Goal: Task Accomplishment & Management: Manage account settings

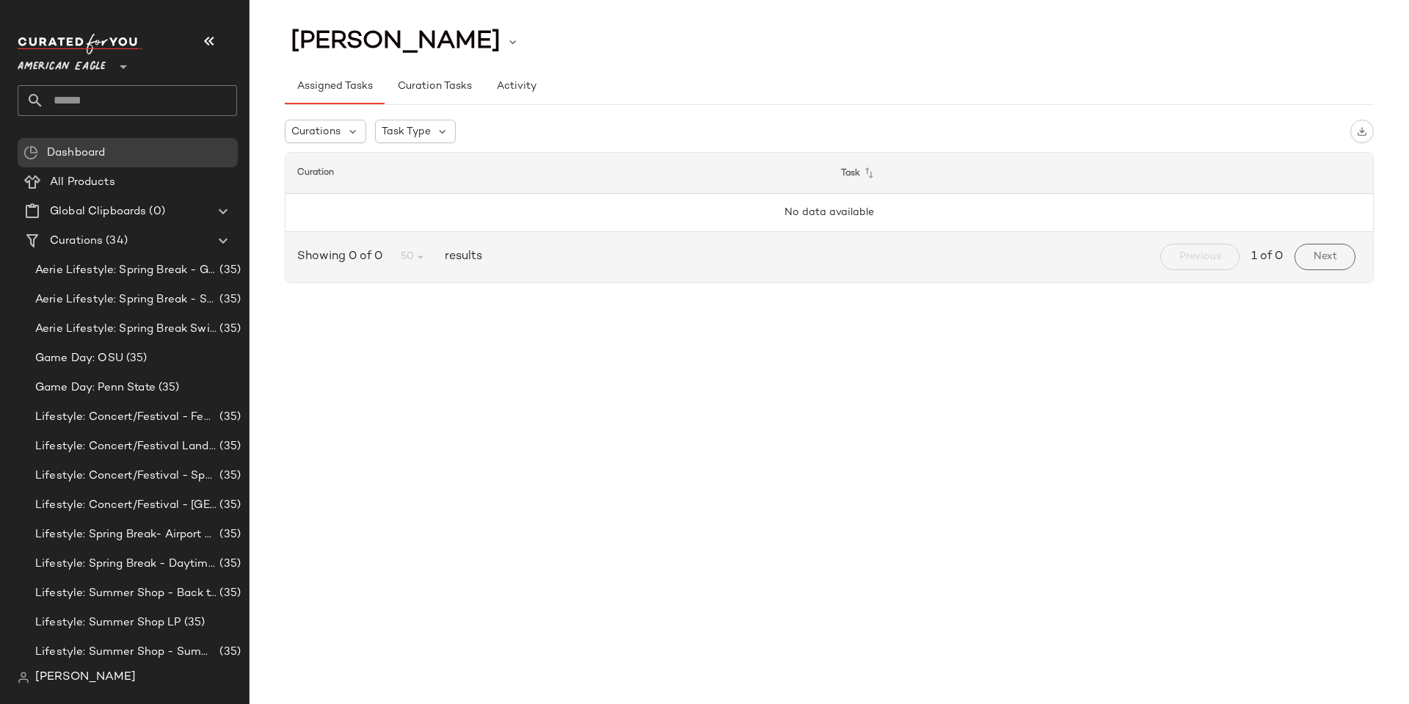
click at [78, 68] on span "American Eagle" at bounding box center [62, 63] width 88 height 26
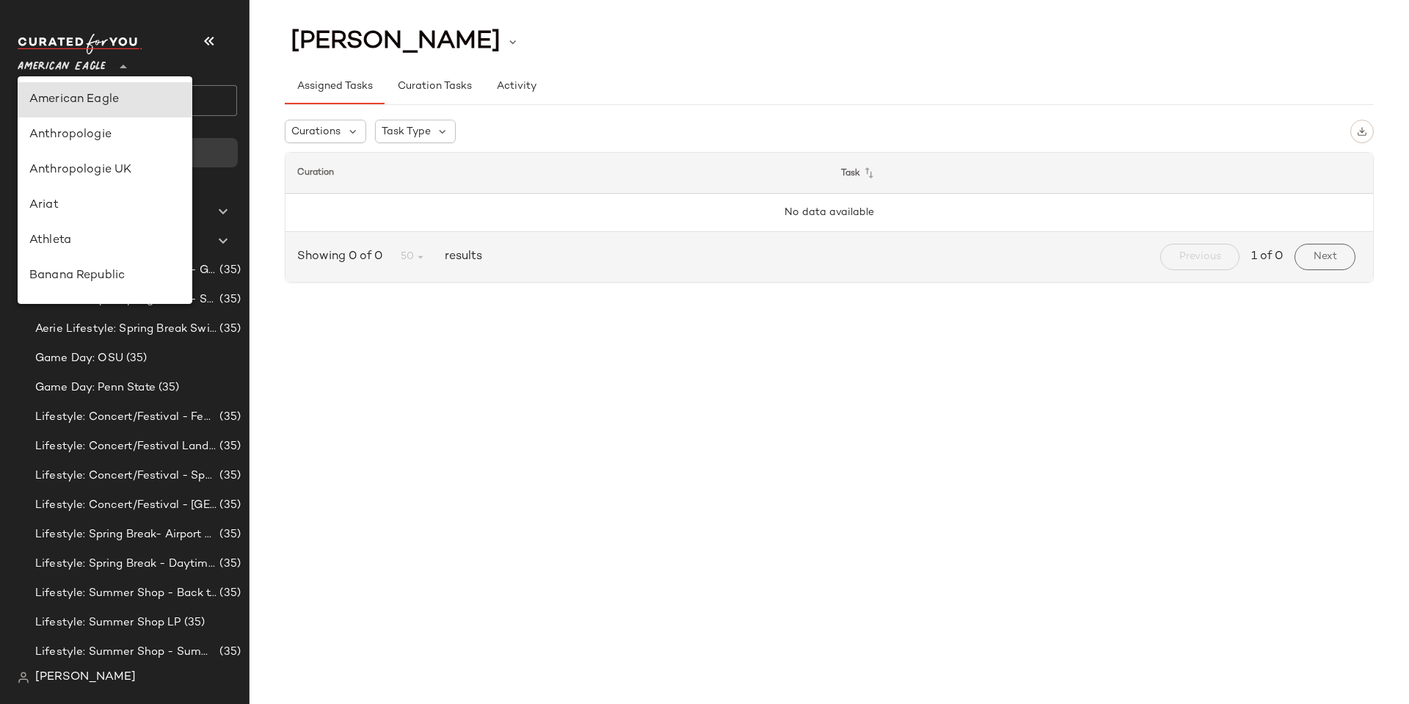
click at [78, 68] on span "American Eagle" at bounding box center [62, 63] width 88 height 26
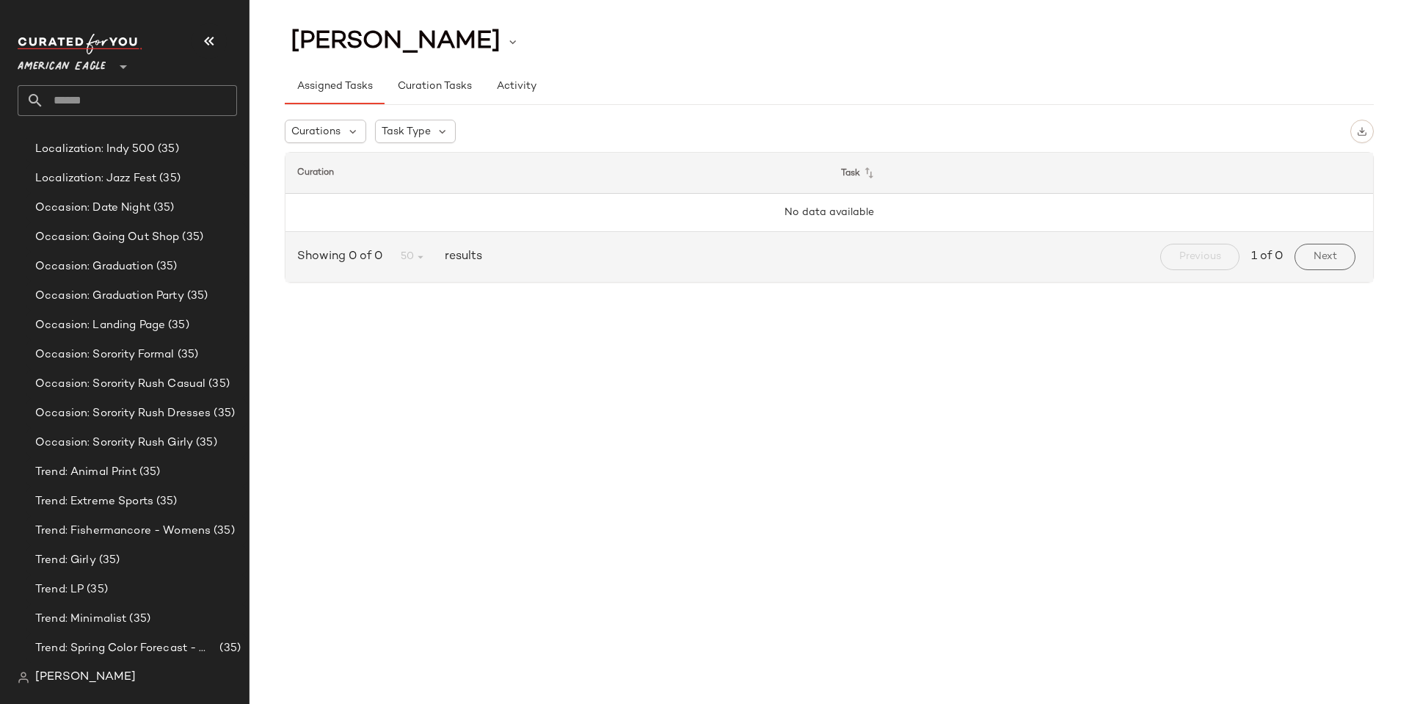
scroll to position [371, 0]
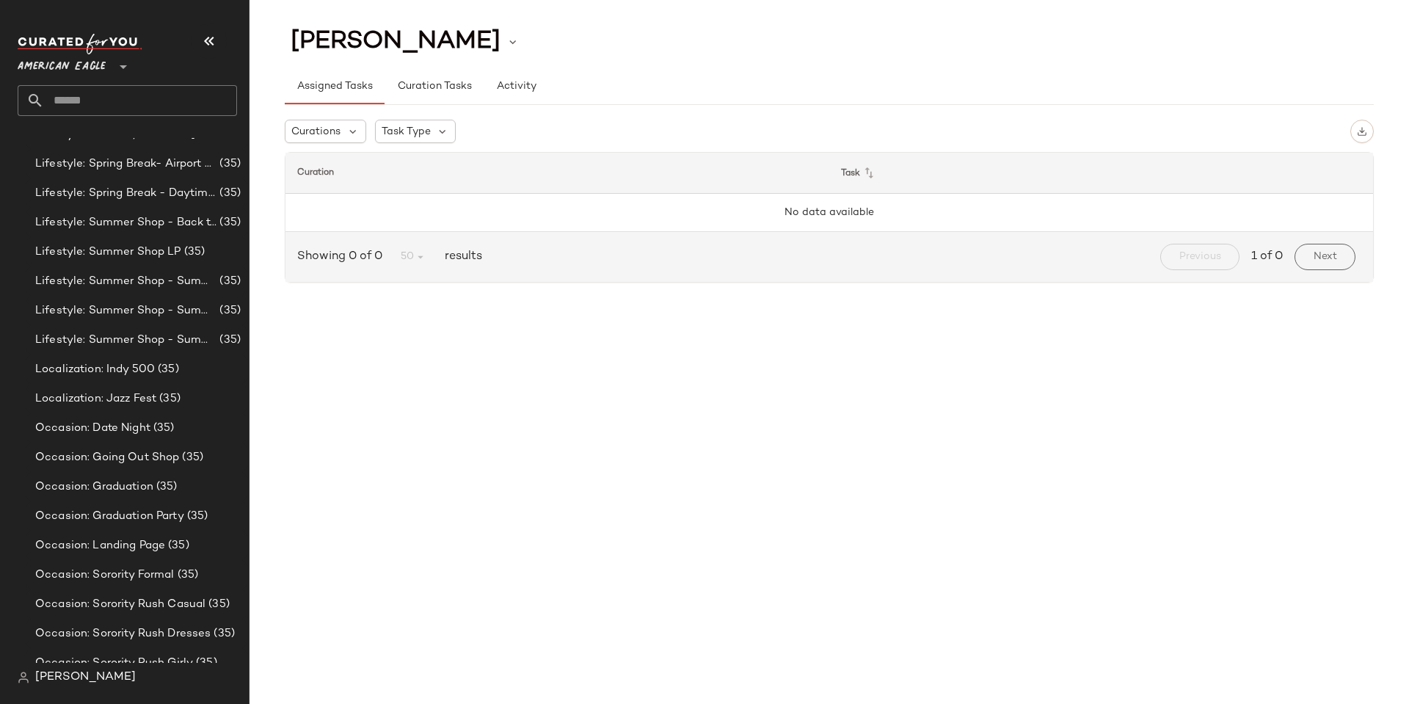
click at [83, 67] on span "American Eagle" at bounding box center [62, 63] width 88 height 26
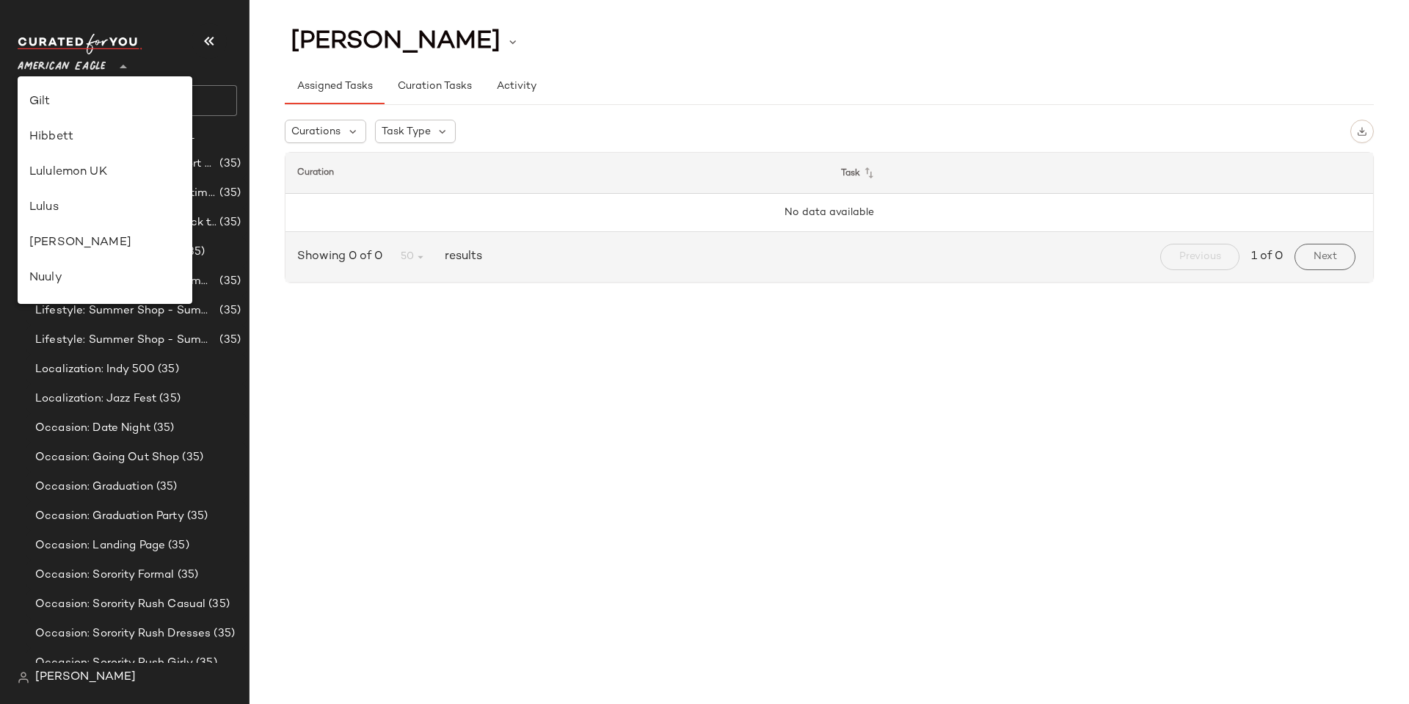
scroll to position [661, 0]
click at [96, 248] on div "[PERSON_NAME]" at bounding box center [104, 250] width 151 height 18
type input "**"
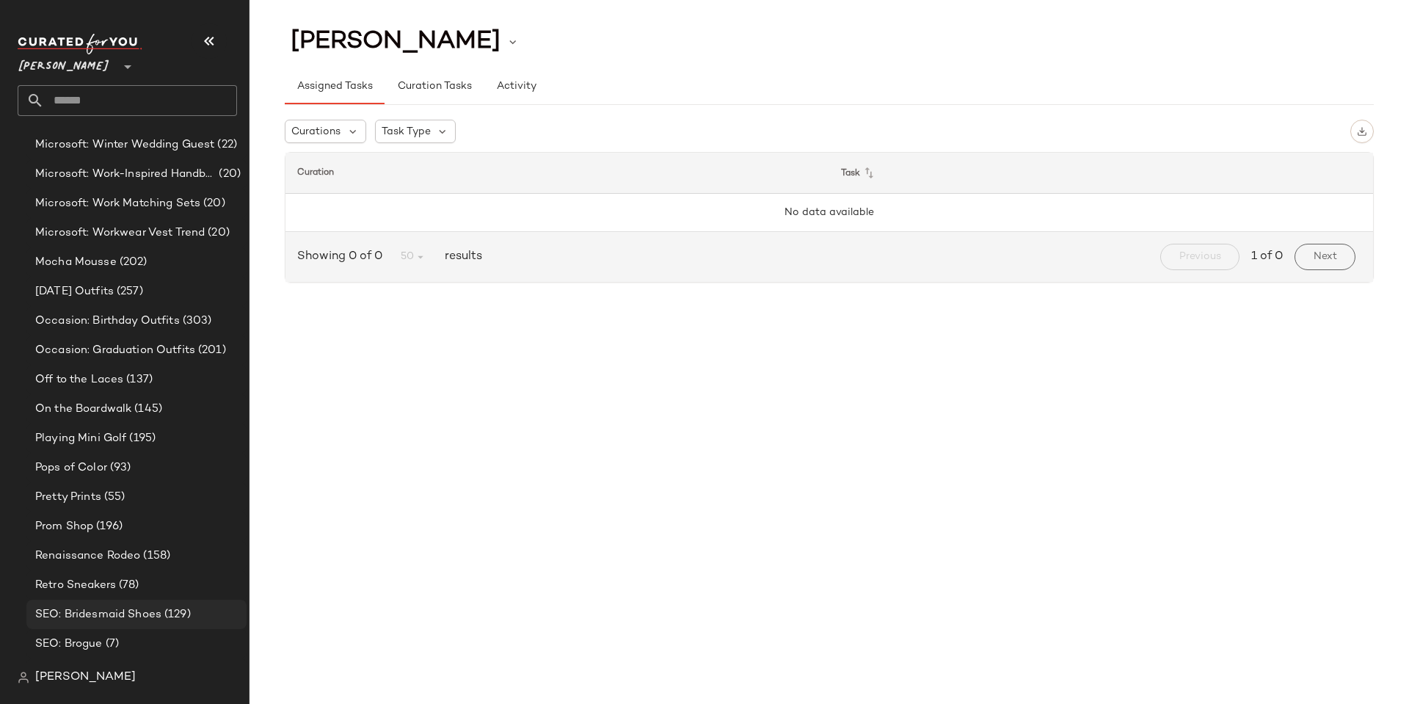
scroll to position [6995, 0]
click at [84, 288] on span "[DATE] Outfits" at bounding box center [74, 293] width 79 height 17
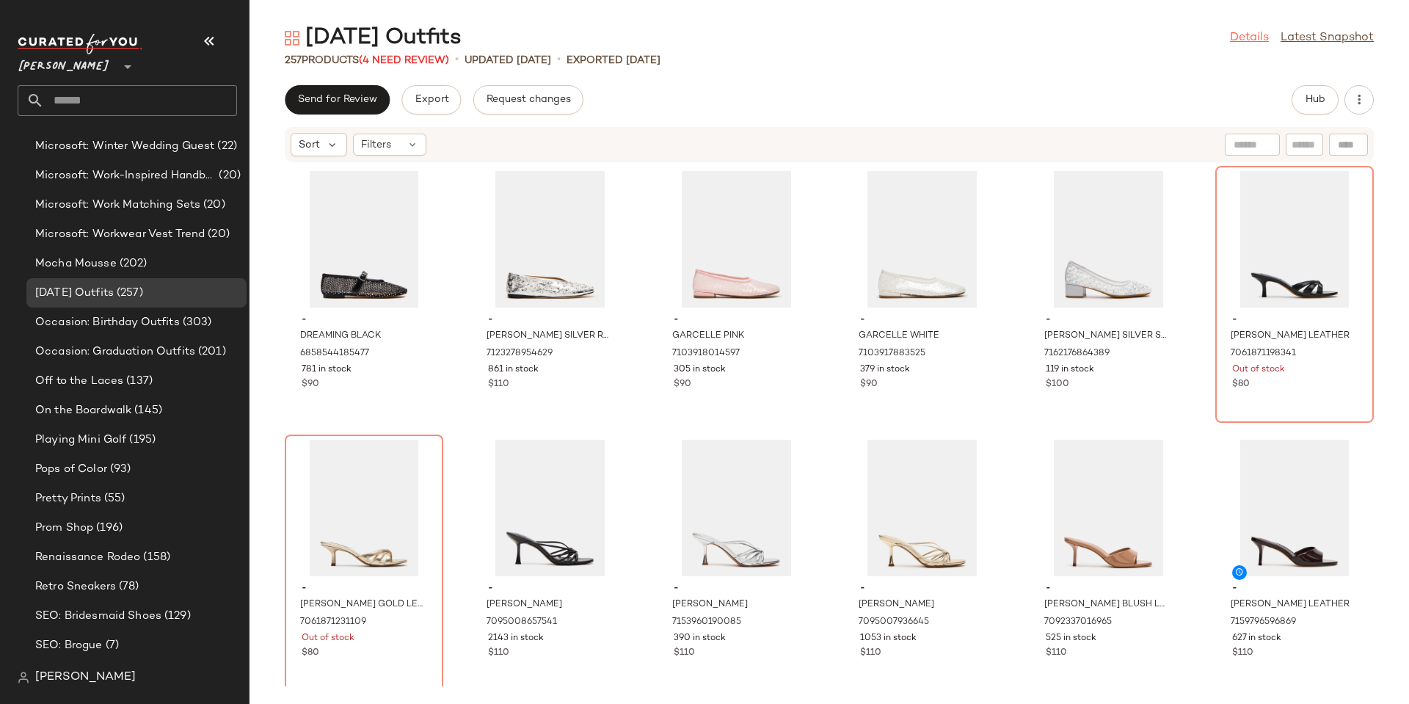
click at [1259, 37] on link "Details" at bounding box center [1249, 38] width 39 height 18
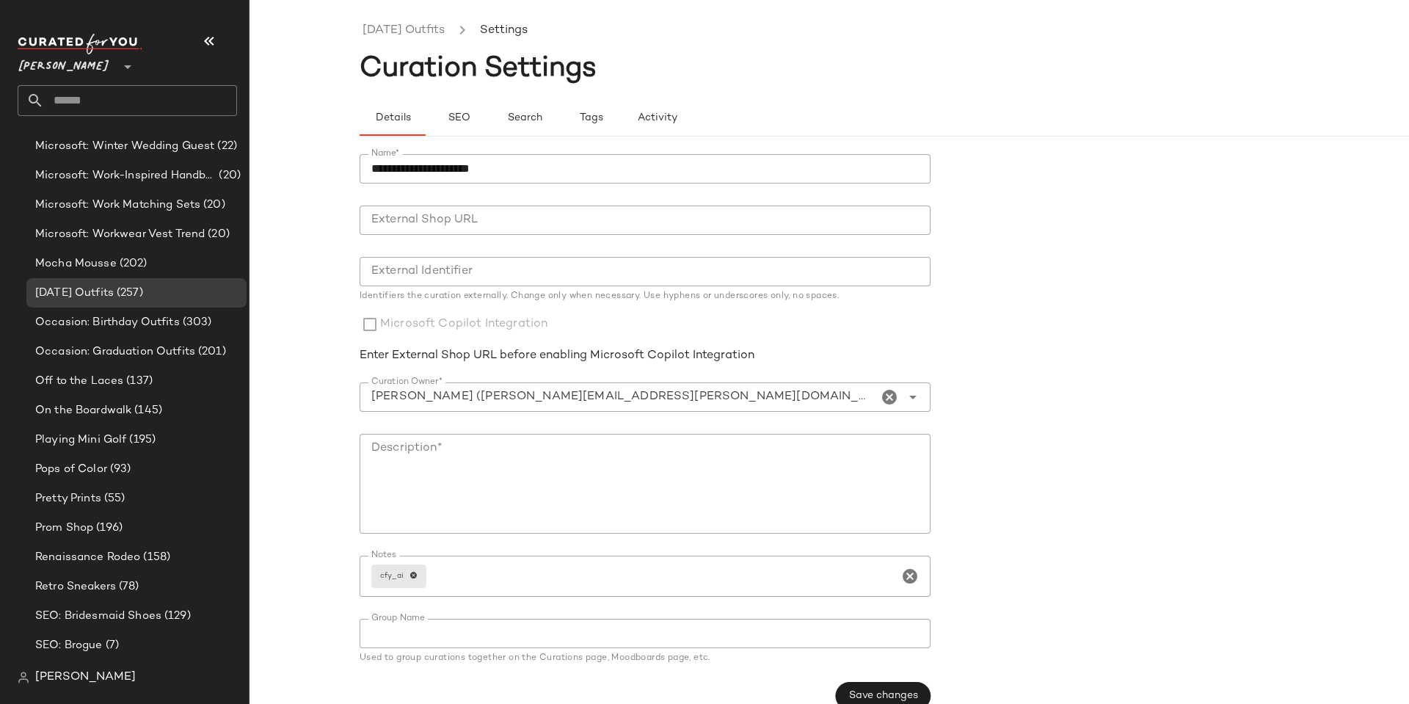
scroll to position [32, 0]
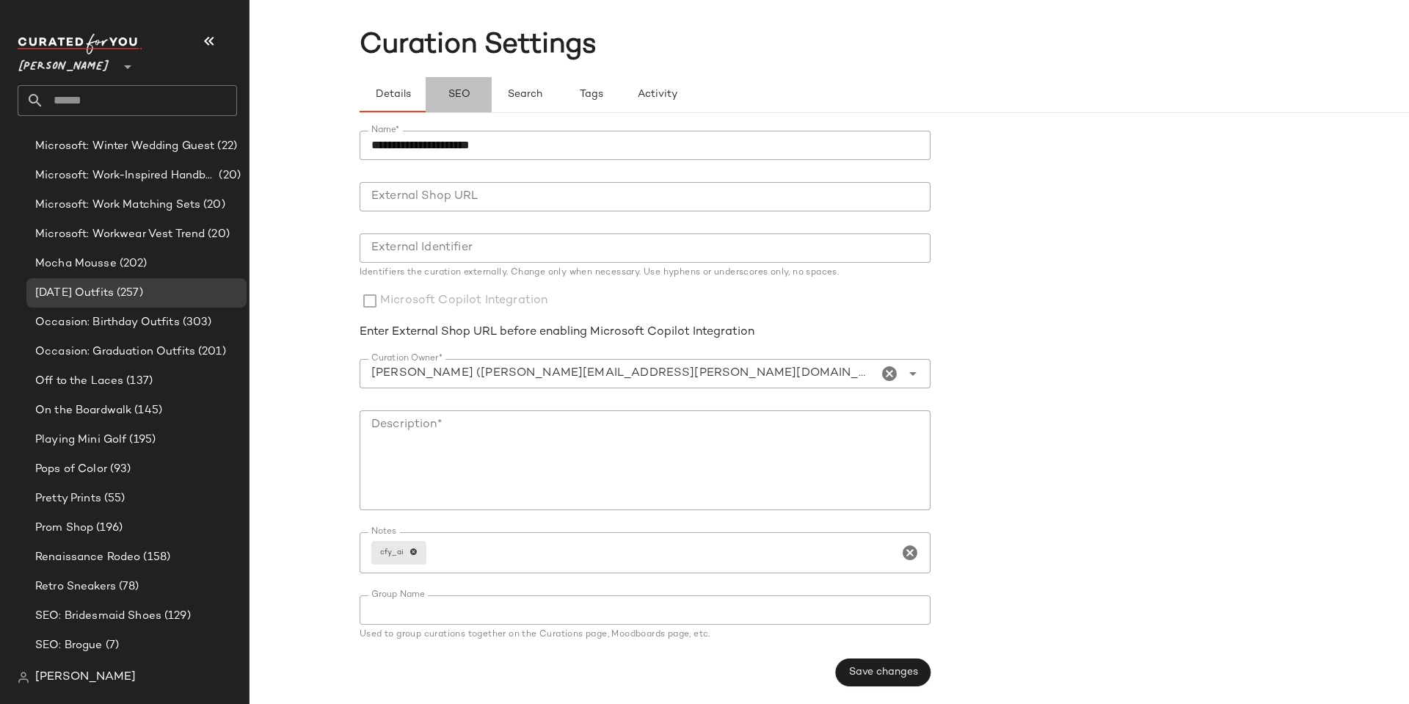
click at [457, 99] on span "SEO" at bounding box center [458, 95] width 23 height 12
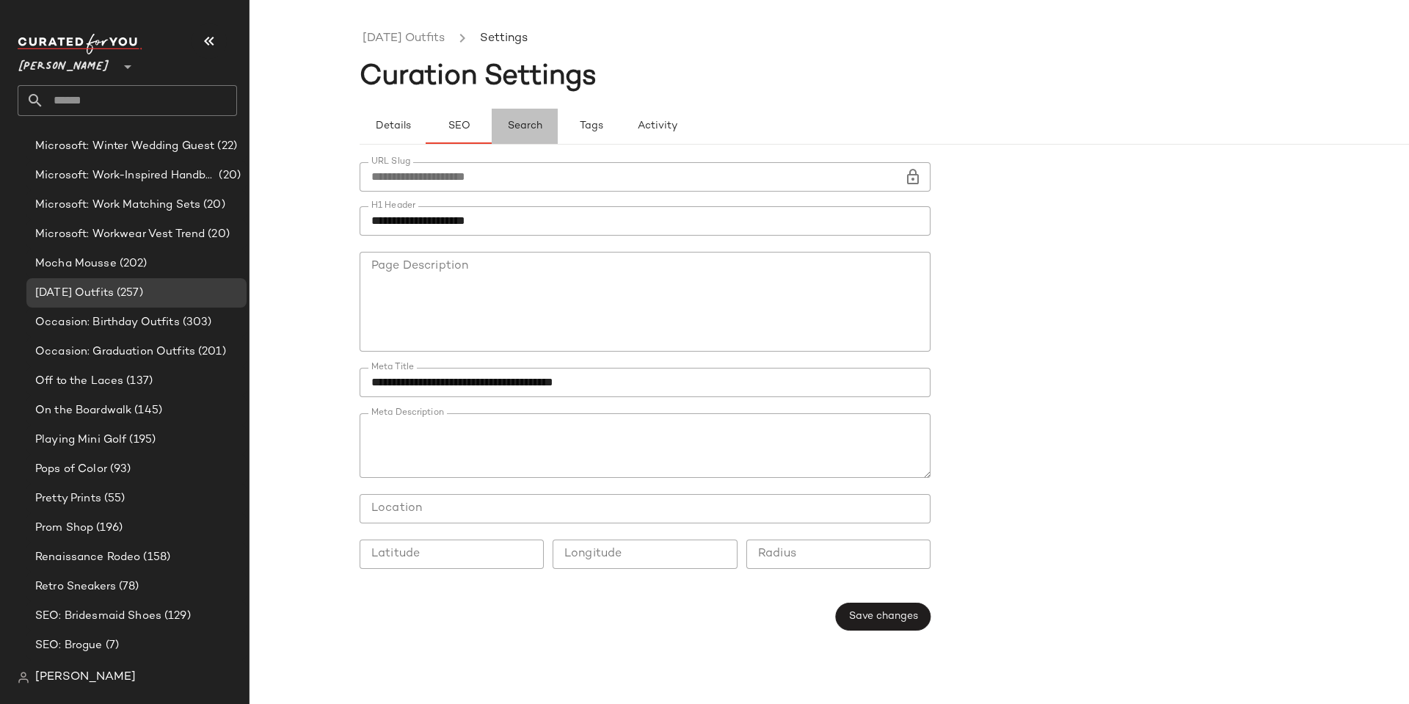
click at [530, 128] on span "Search" at bounding box center [524, 126] width 35 height 12
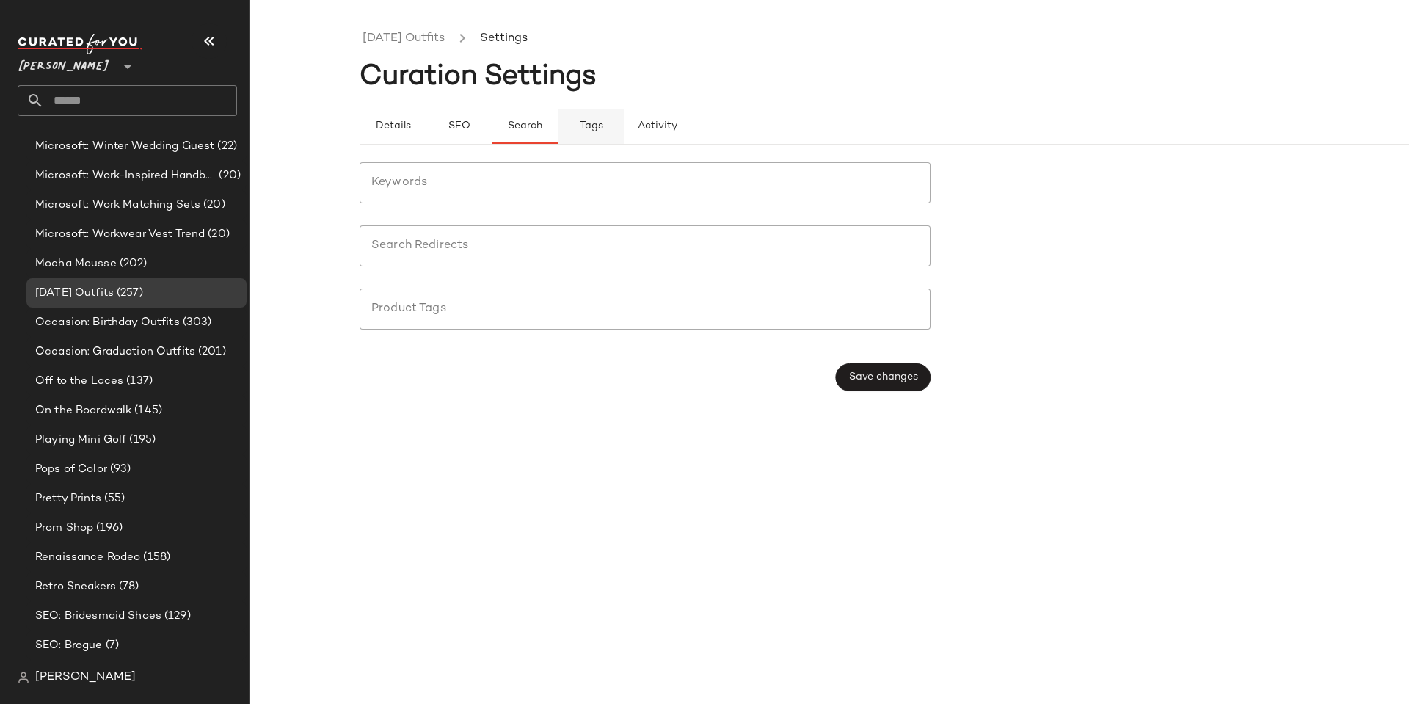
click at [591, 123] on span "Tags" at bounding box center [590, 126] width 24 height 12
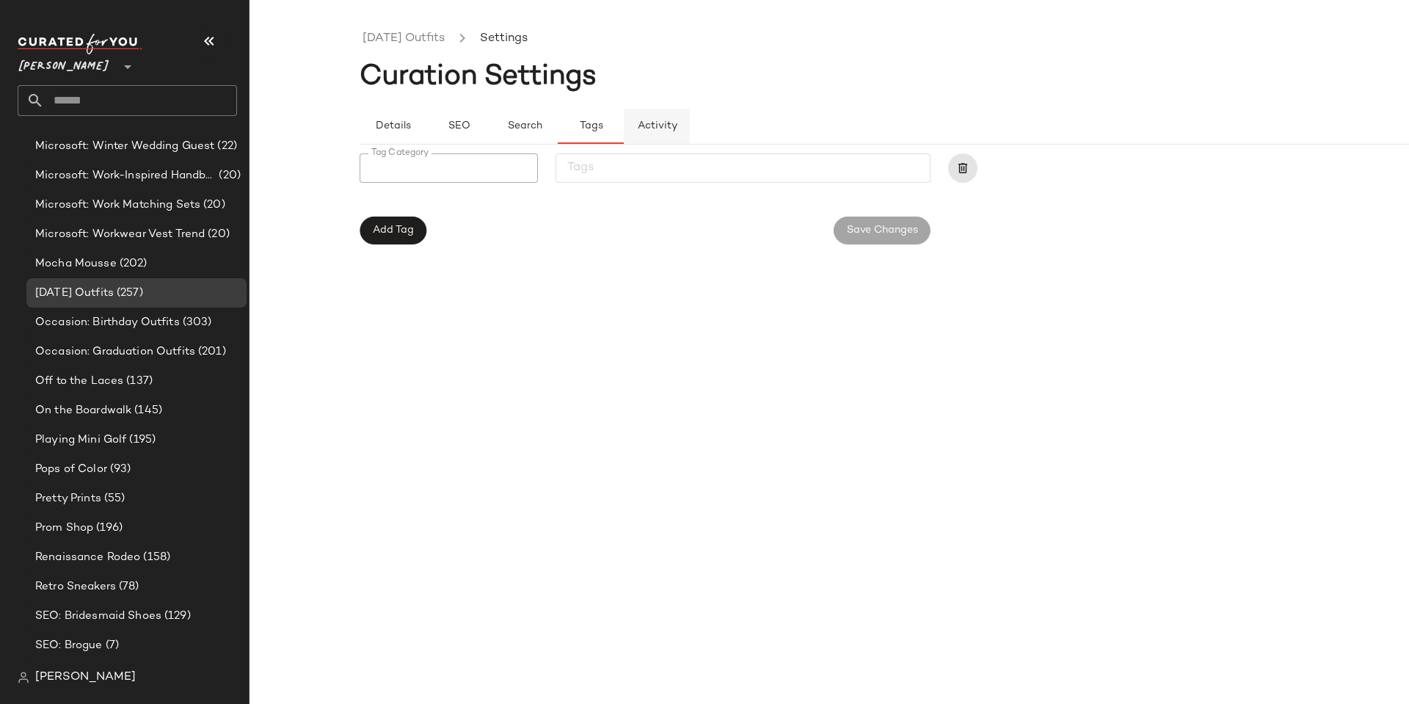
click at [676, 132] on span "Activity" at bounding box center [656, 126] width 40 height 12
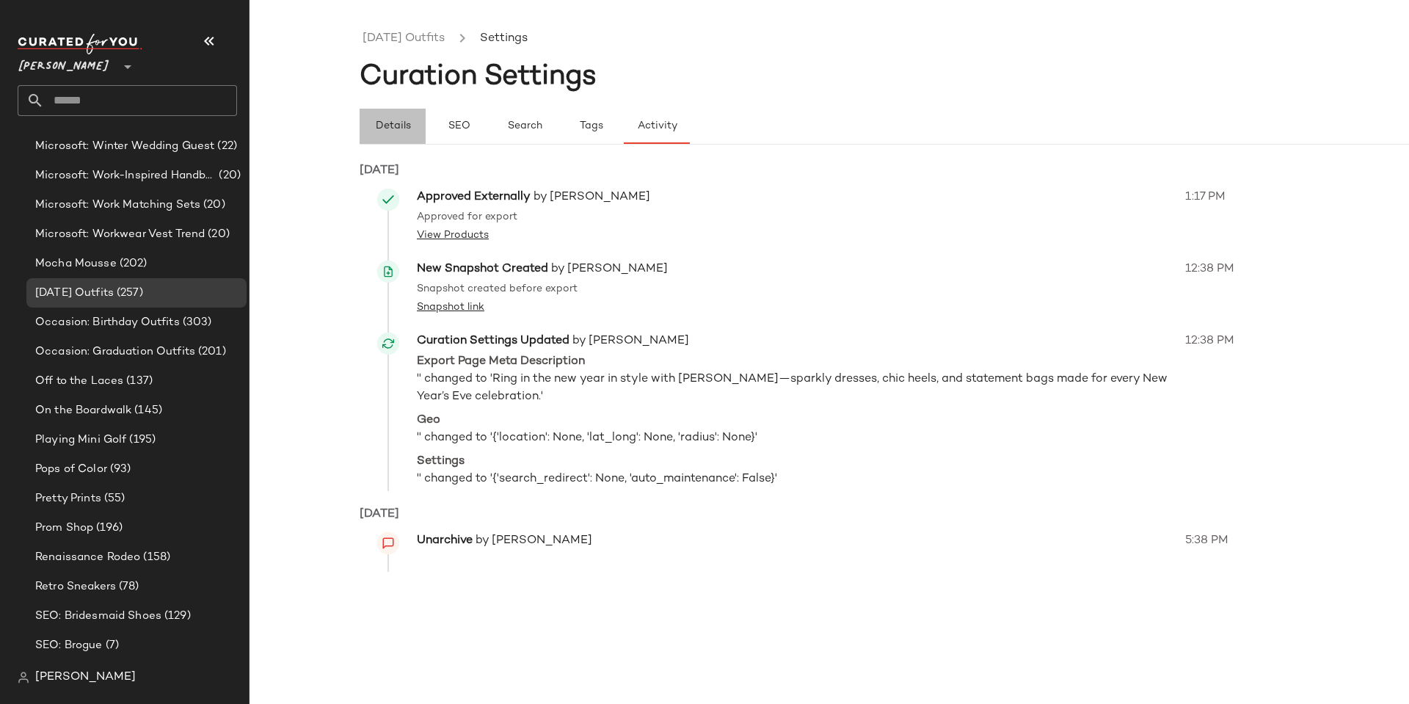
click at [408, 132] on span "Details" at bounding box center [392, 126] width 36 height 12
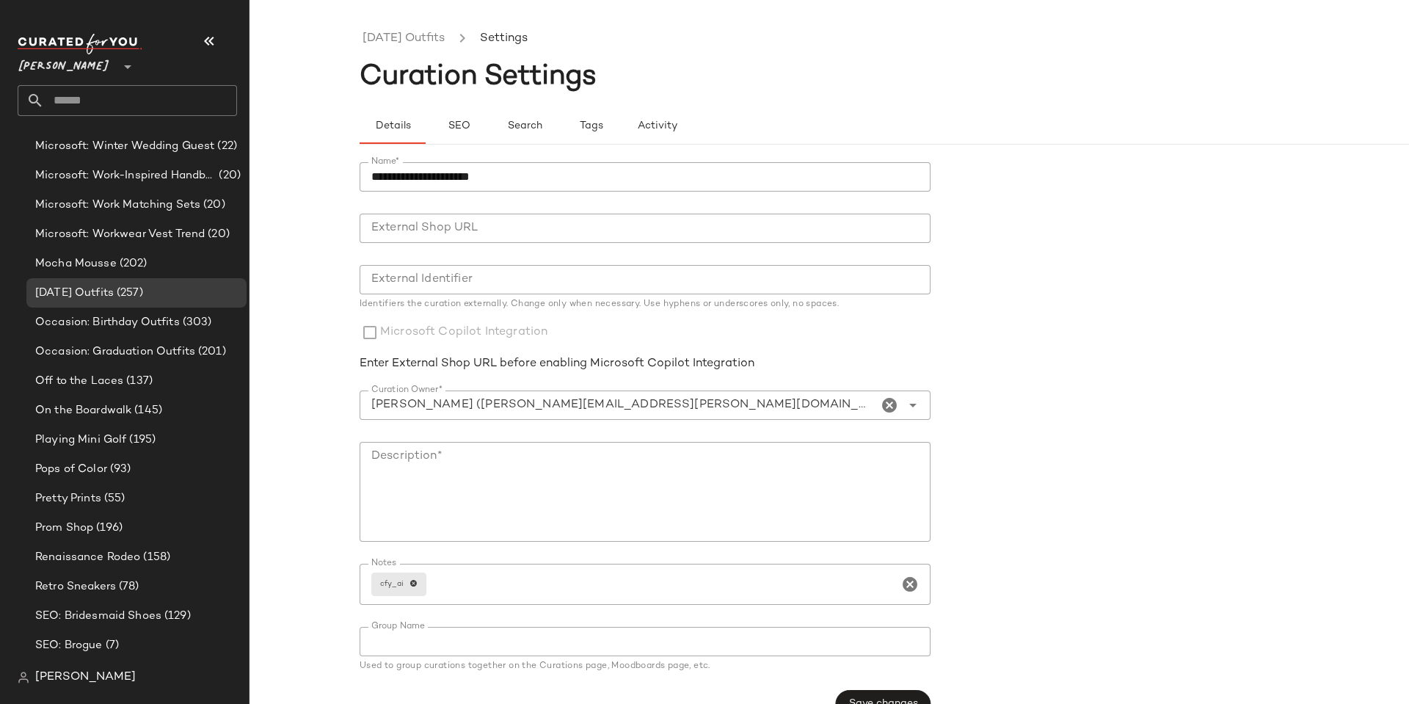
click at [70, 678] on span "[PERSON_NAME]" at bounding box center [85, 678] width 101 height 18
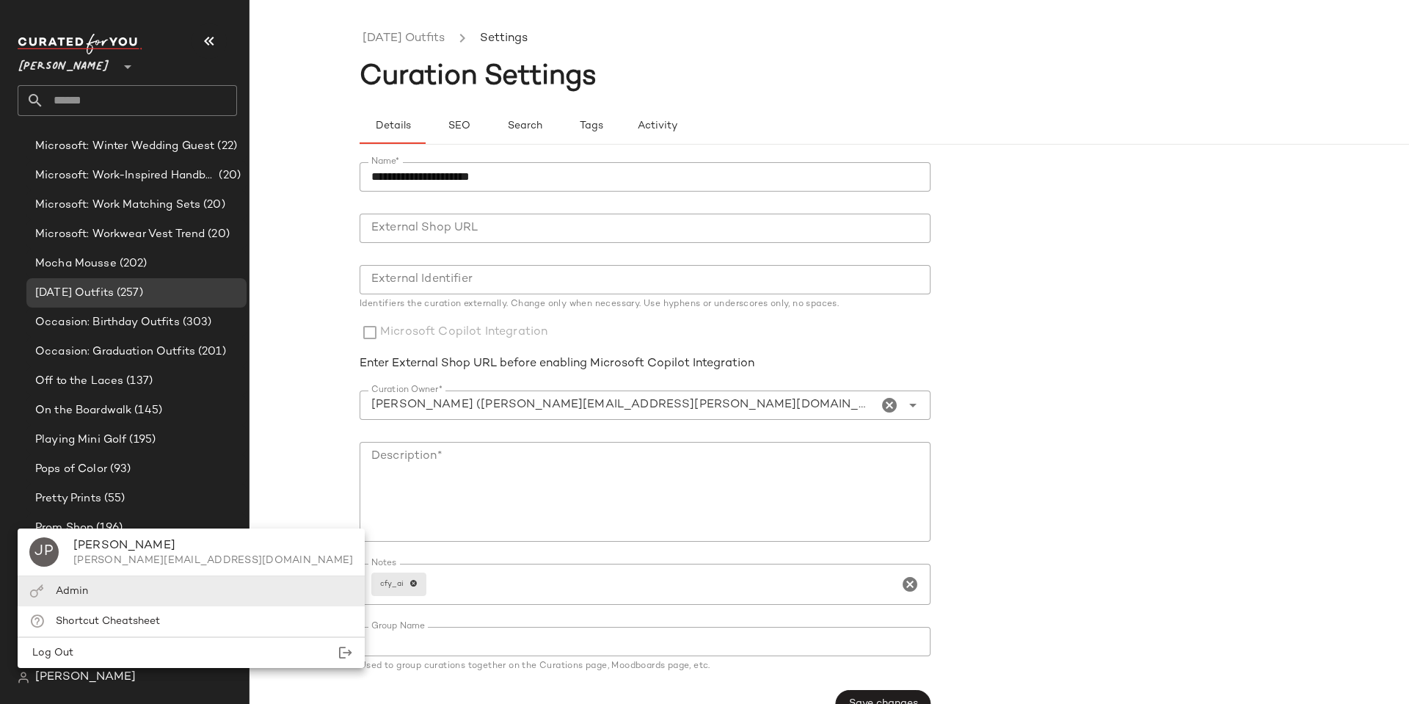
click at [95, 595] on div "Admin" at bounding box center [191, 591] width 347 height 30
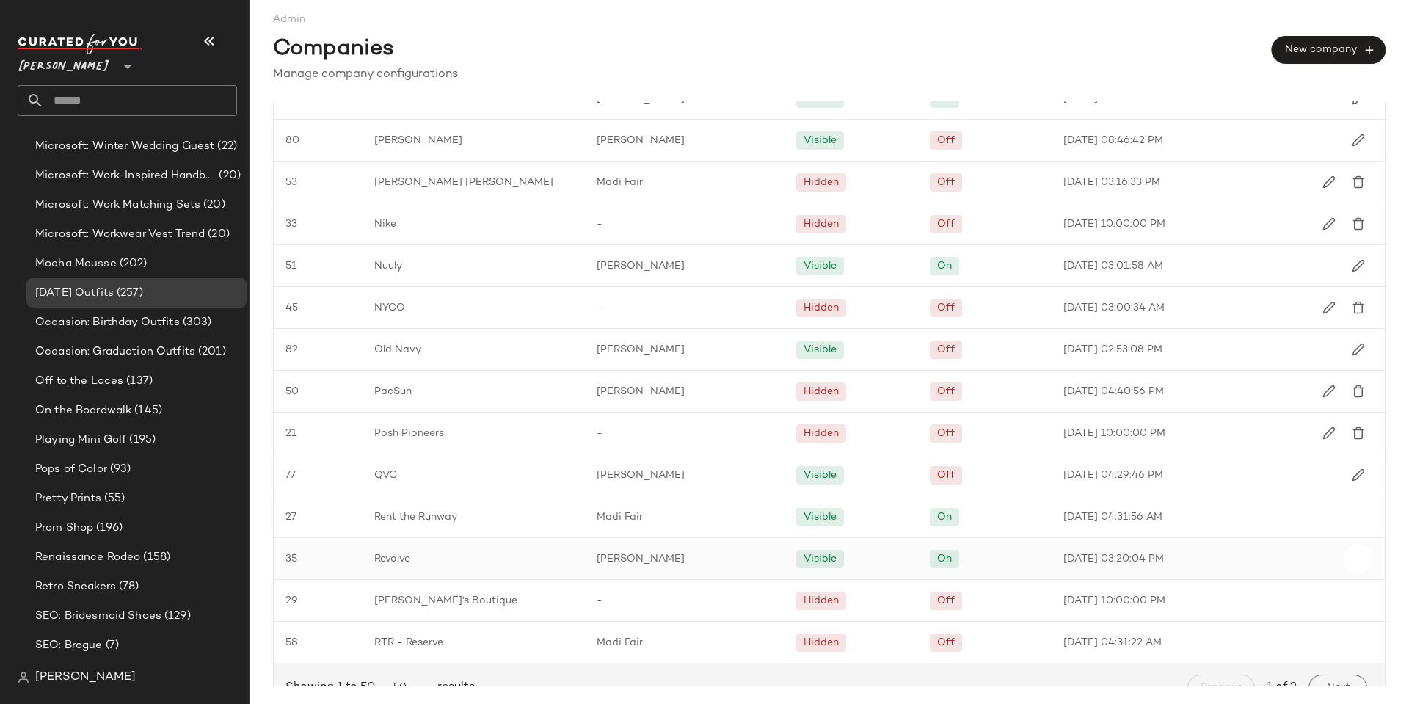
scroll to position [1591, 0]
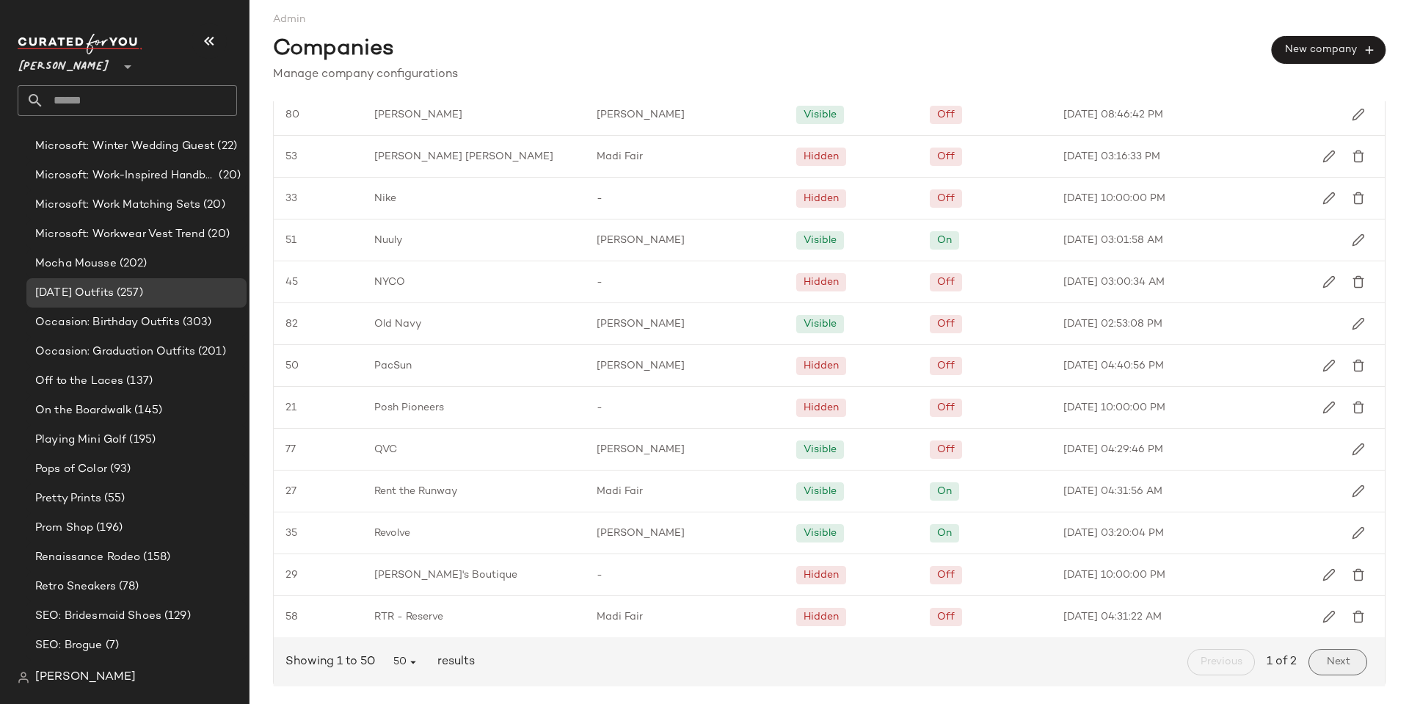
click at [1309, 658] on button "Next" at bounding box center [1338, 662] width 59 height 26
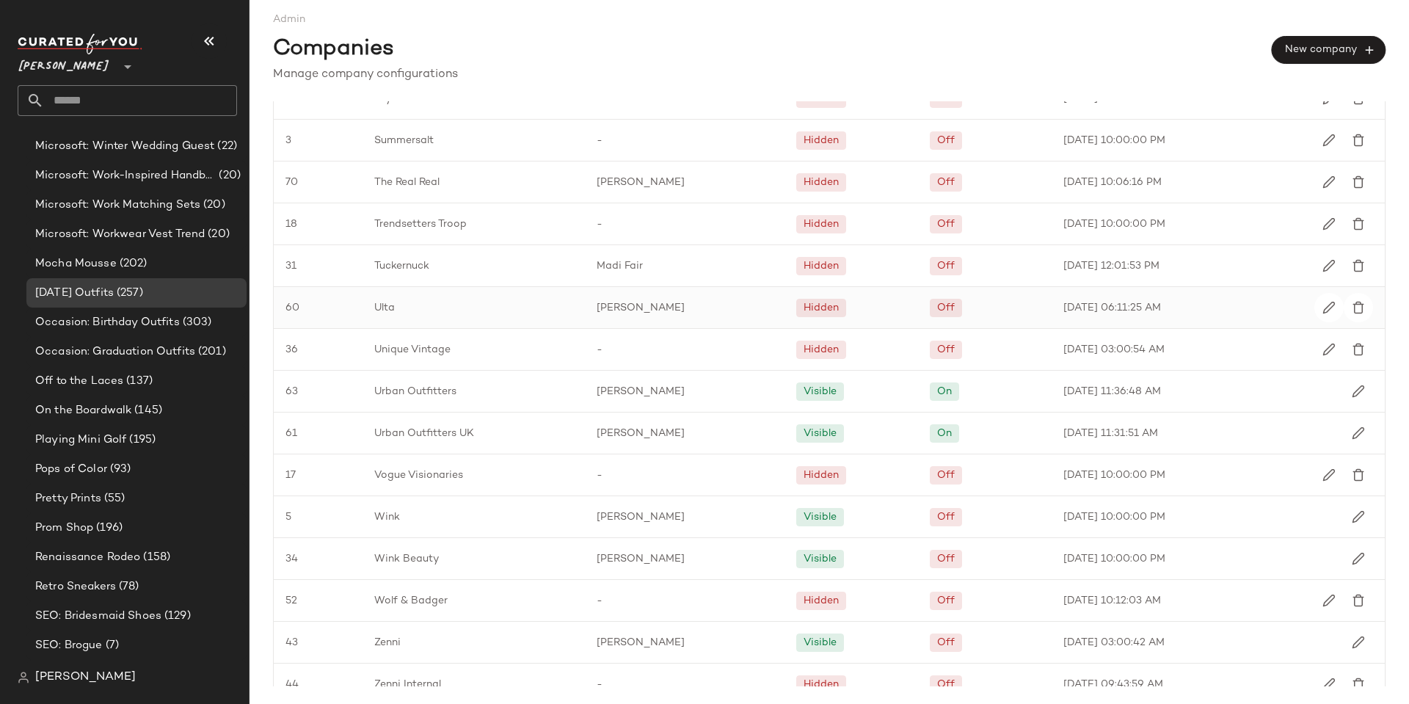
scroll to position [283, 0]
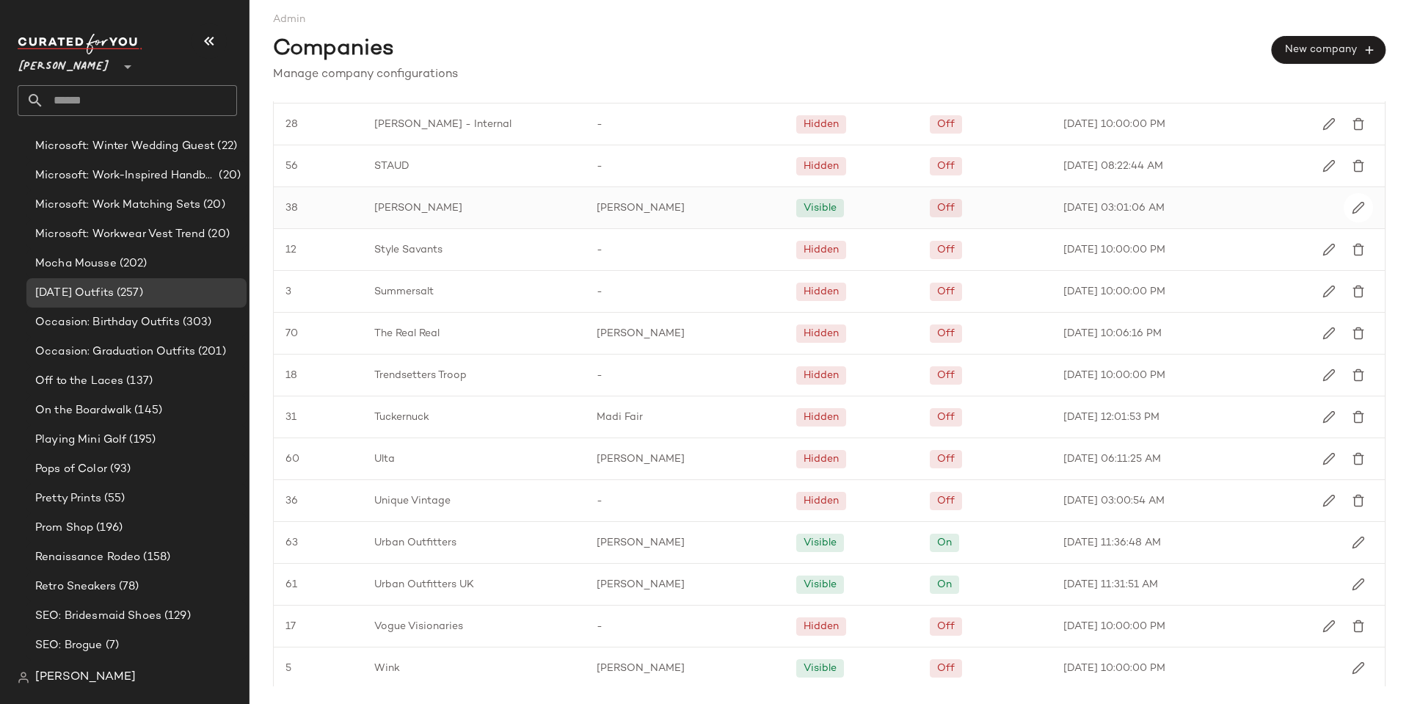
click at [426, 197] on div "[PERSON_NAME]" at bounding box center [474, 207] width 222 height 41
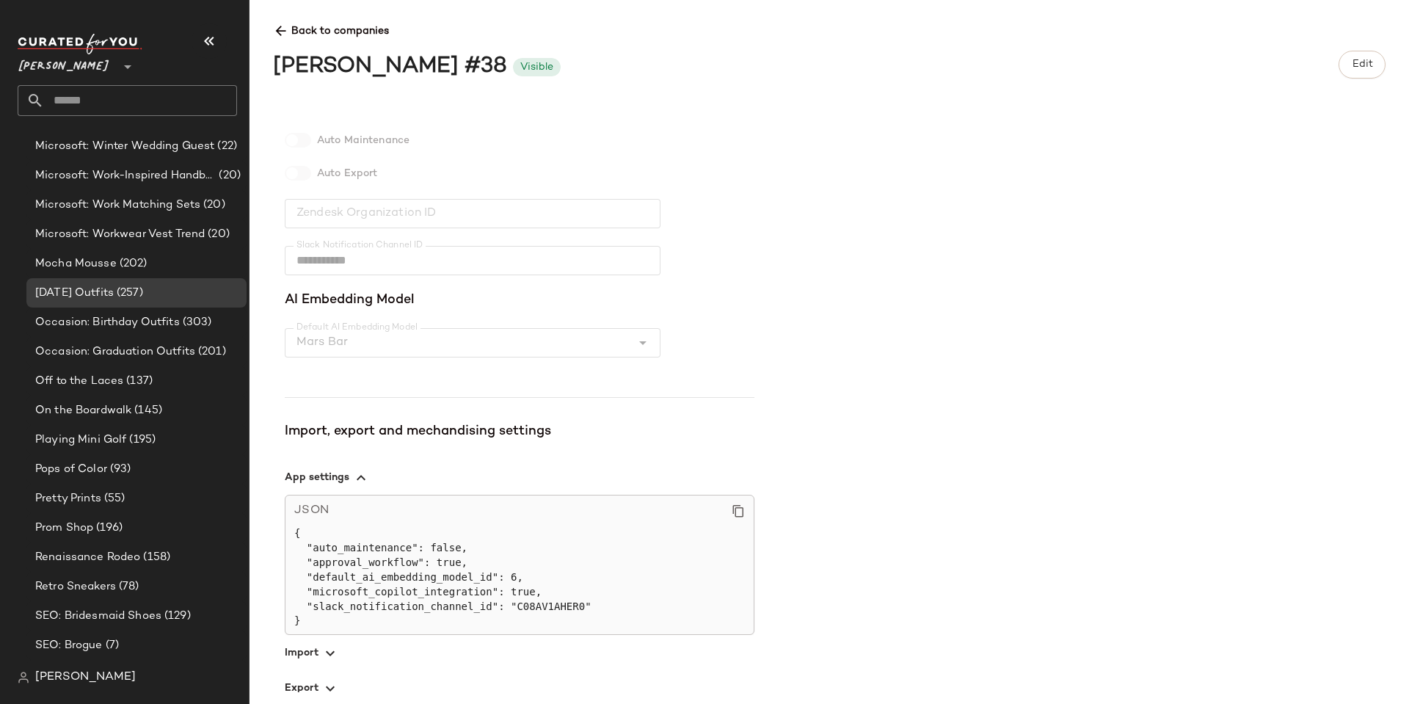
scroll to position [288, 0]
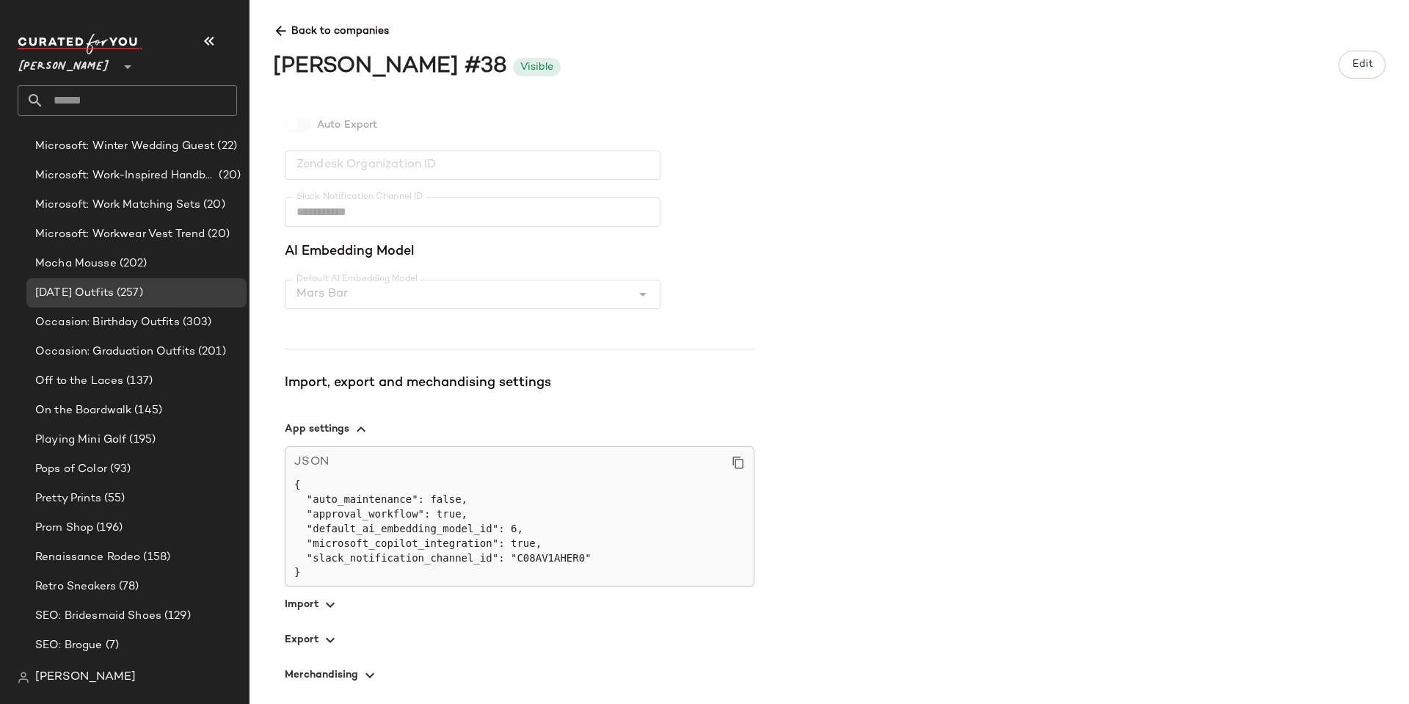
click at [310, 639] on span "button" at bounding box center [520, 639] width 470 height 35
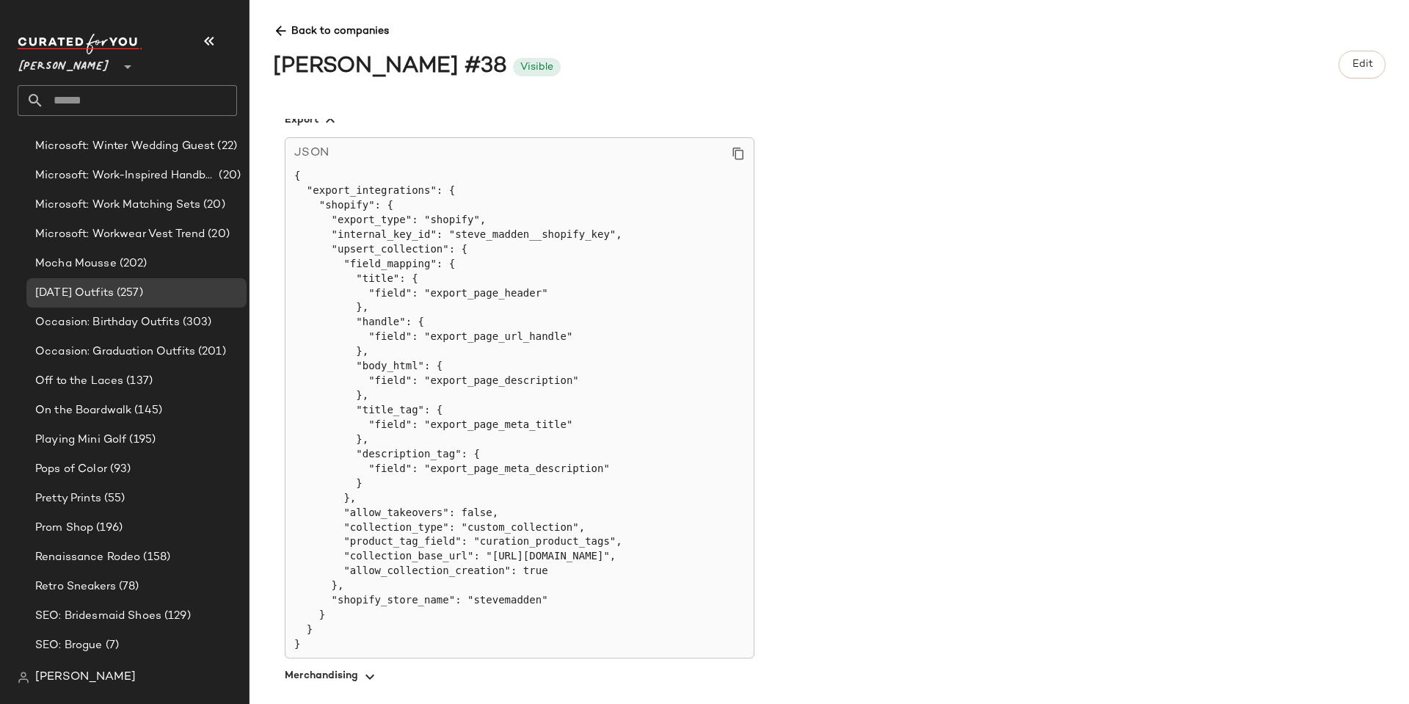
scroll to position [809, 0]
click at [143, 291] on span "(257)" at bounding box center [128, 293] width 29 height 17
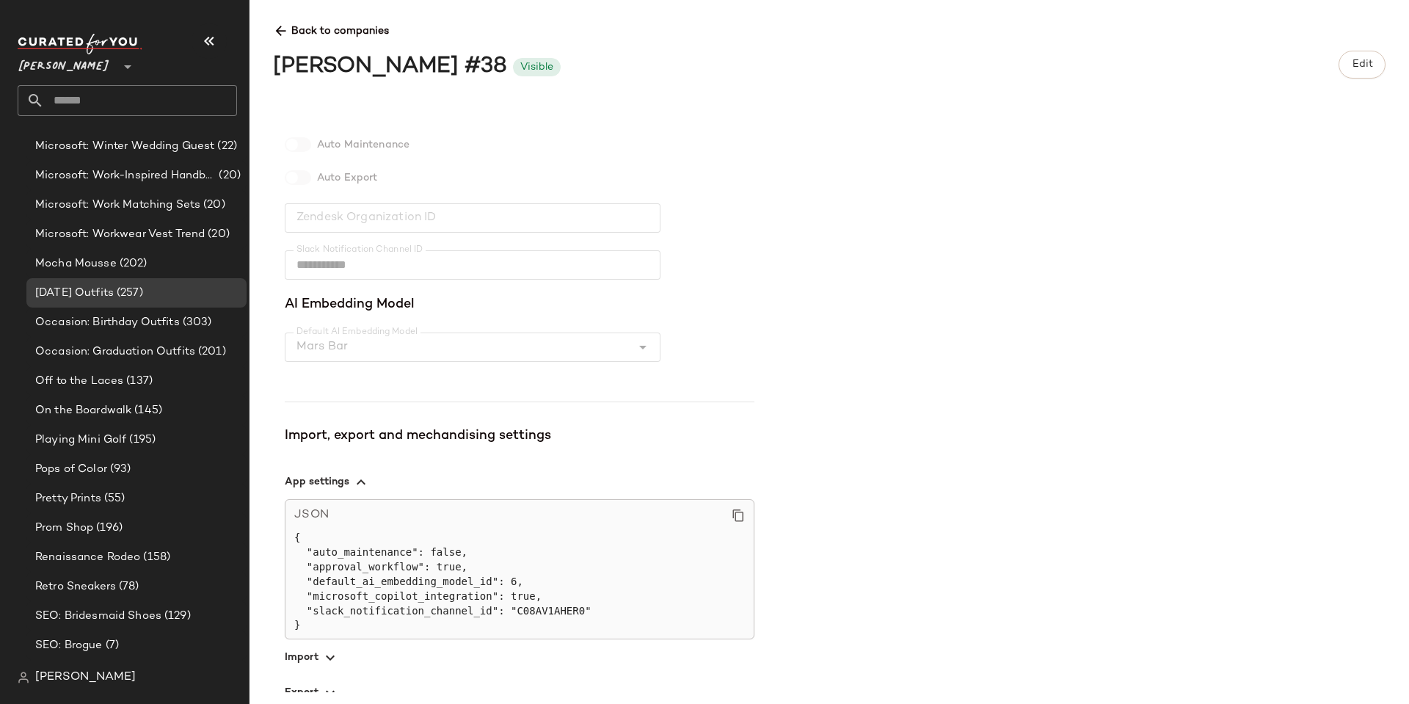
scroll to position [288, 0]
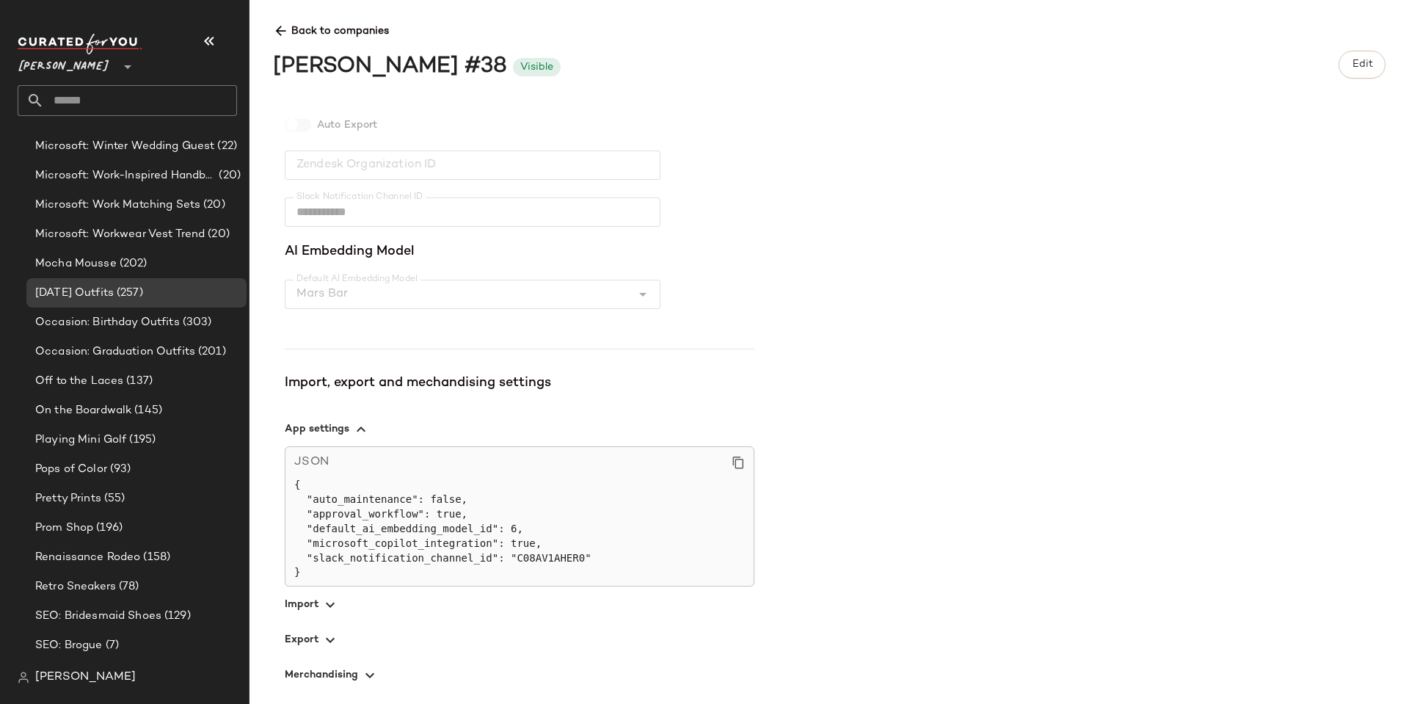
click at [325, 629] on span "button" at bounding box center [520, 639] width 470 height 35
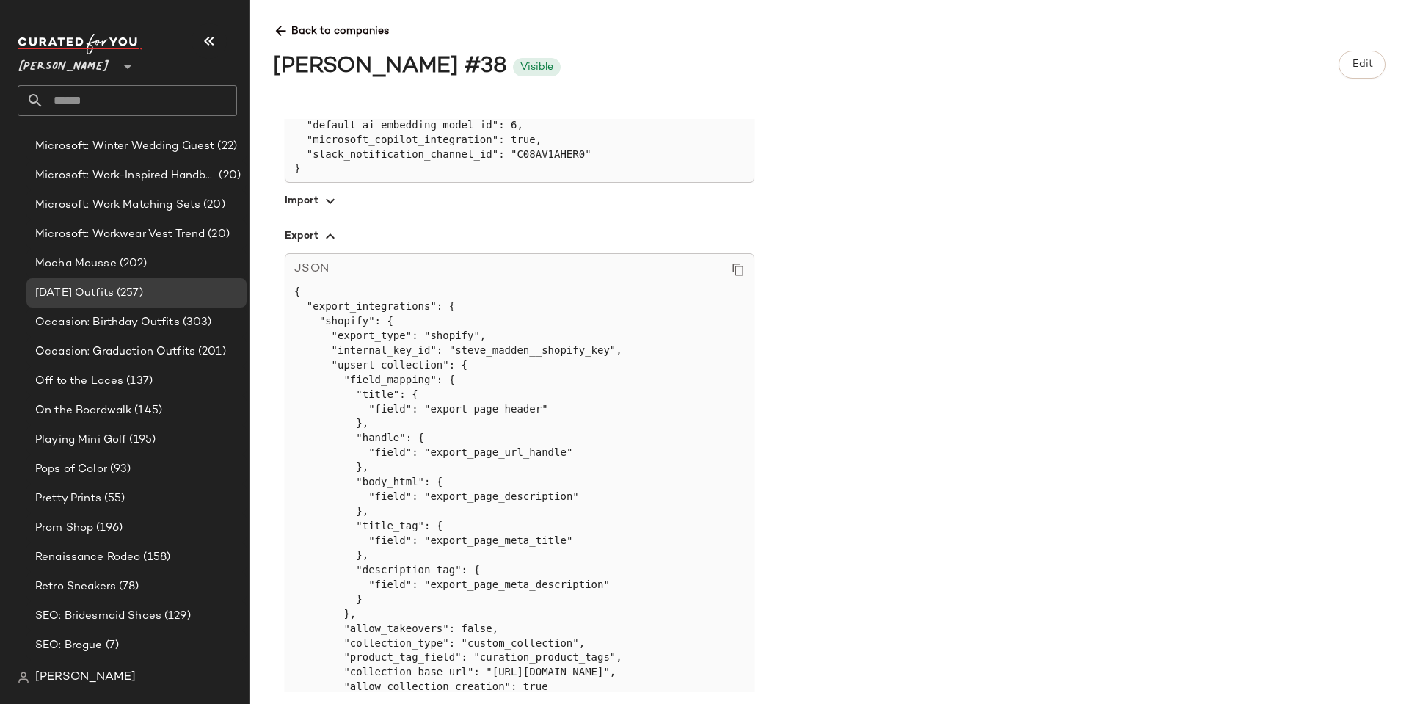
scroll to position [802, 0]
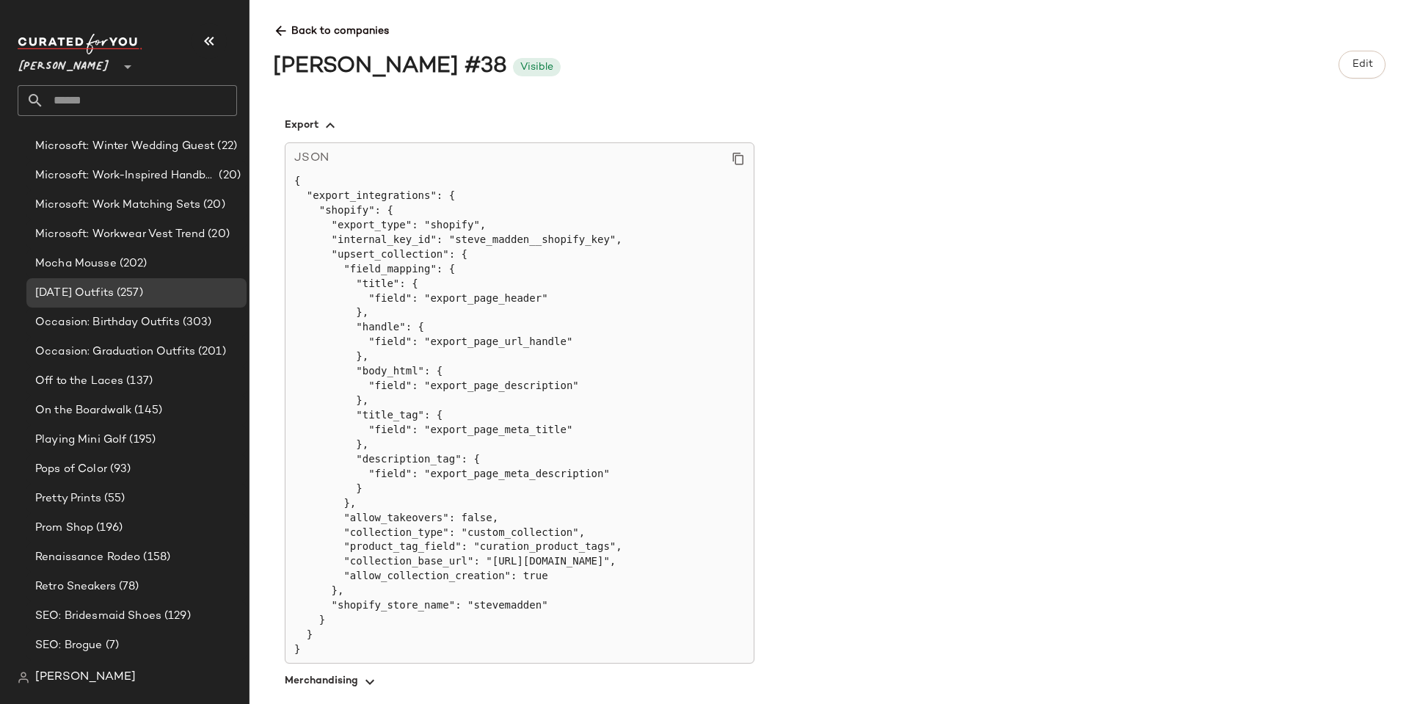
click at [491, 341] on pre "{ "export_integrations": { "shopify": { "export_type": "shopify", "internal_key…" at bounding box center [519, 415] width 451 height 483
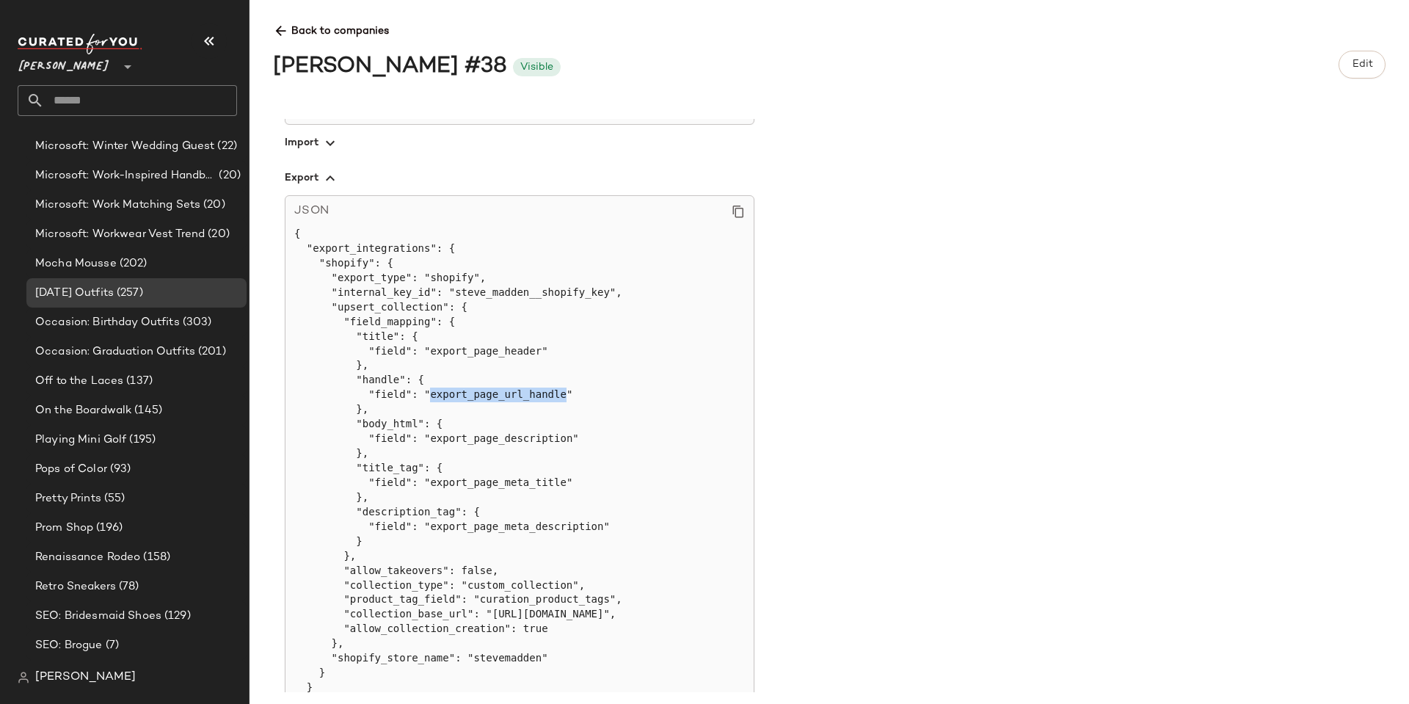
scroll to position [809, 0]
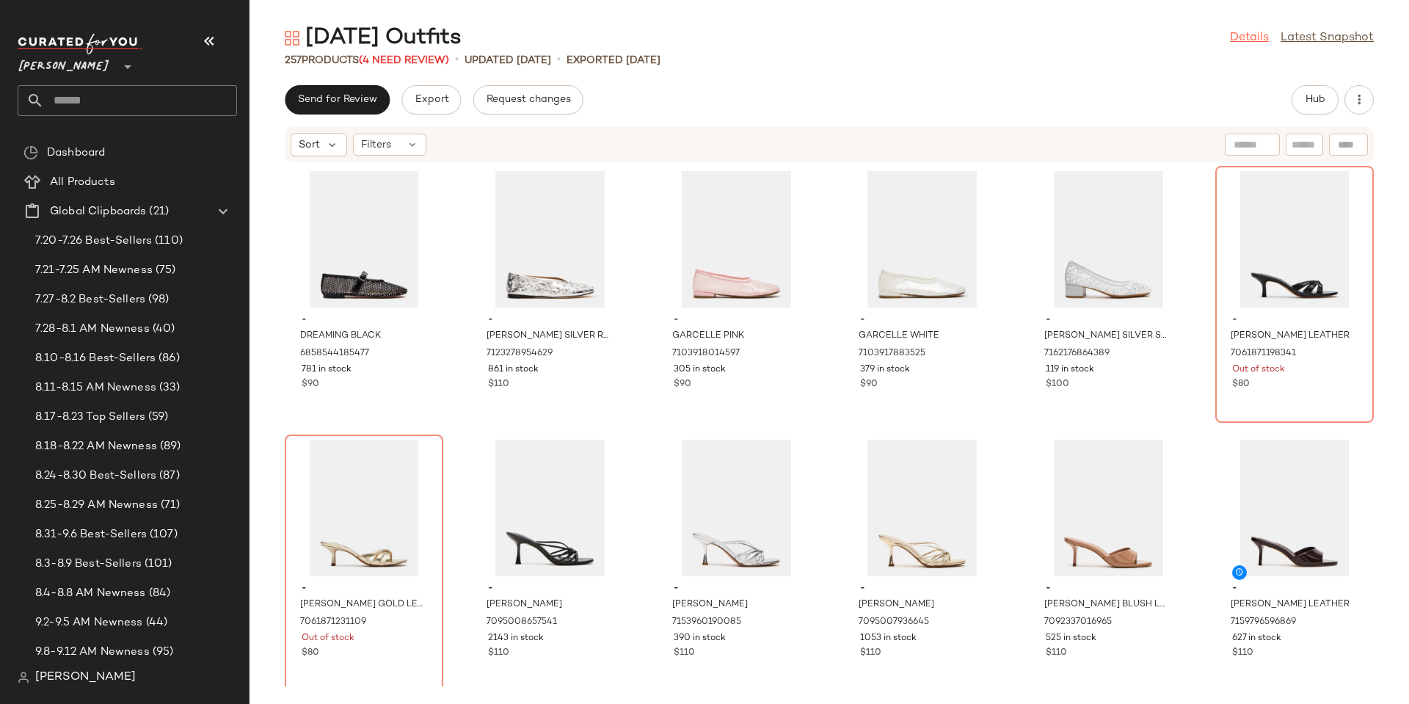
click at [1260, 38] on link "Details" at bounding box center [1249, 38] width 39 height 18
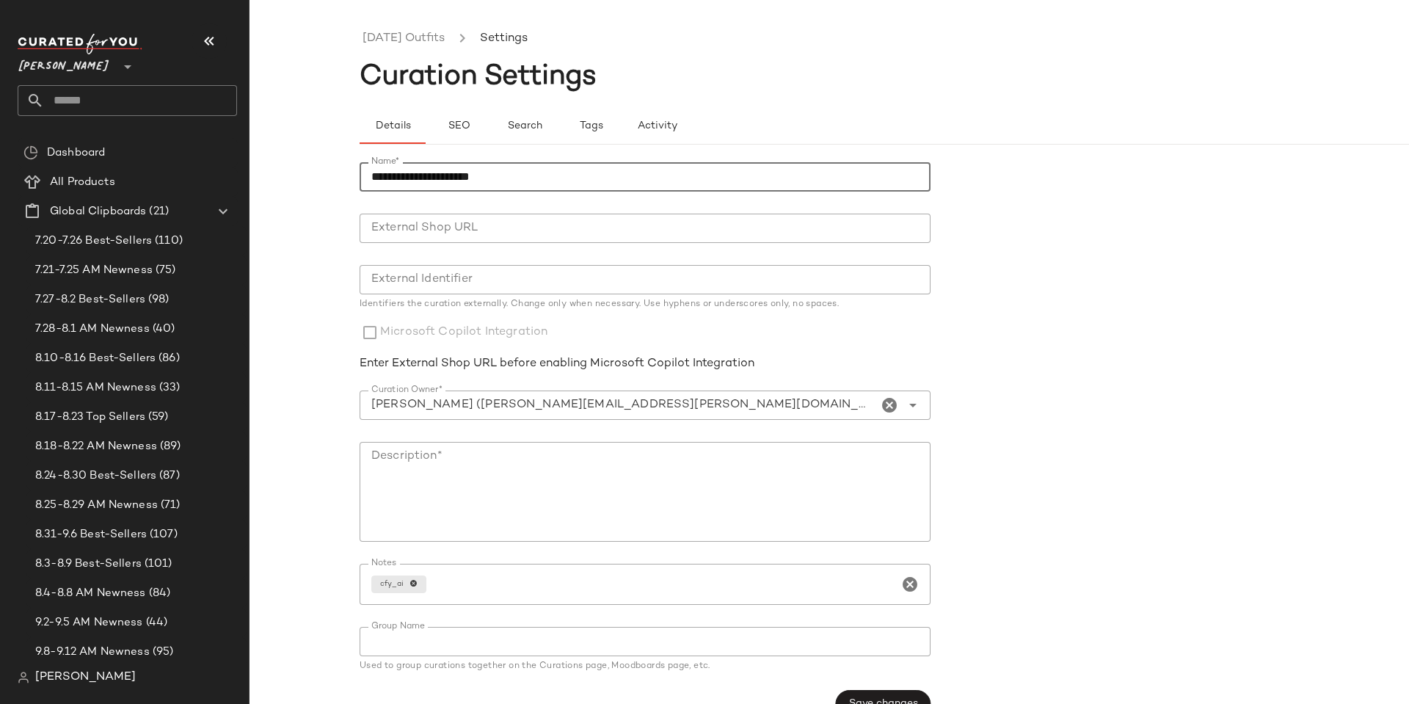
click at [620, 183] on input "**********" at bounding box center [645, 176] width 571 height 29
click at [495, 222] on input "External Shop URL" at bounding box center [645, 228] width 571 height 29
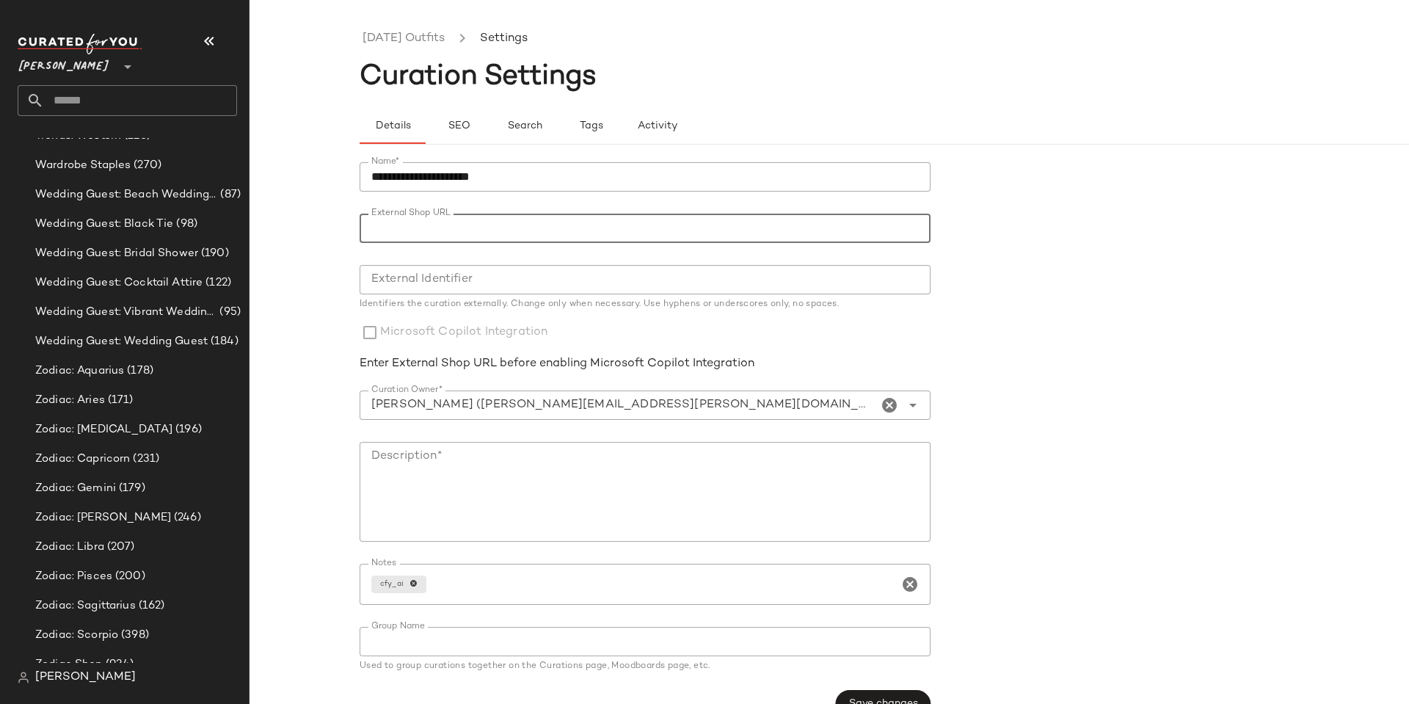
scroll to position [9194, 0]
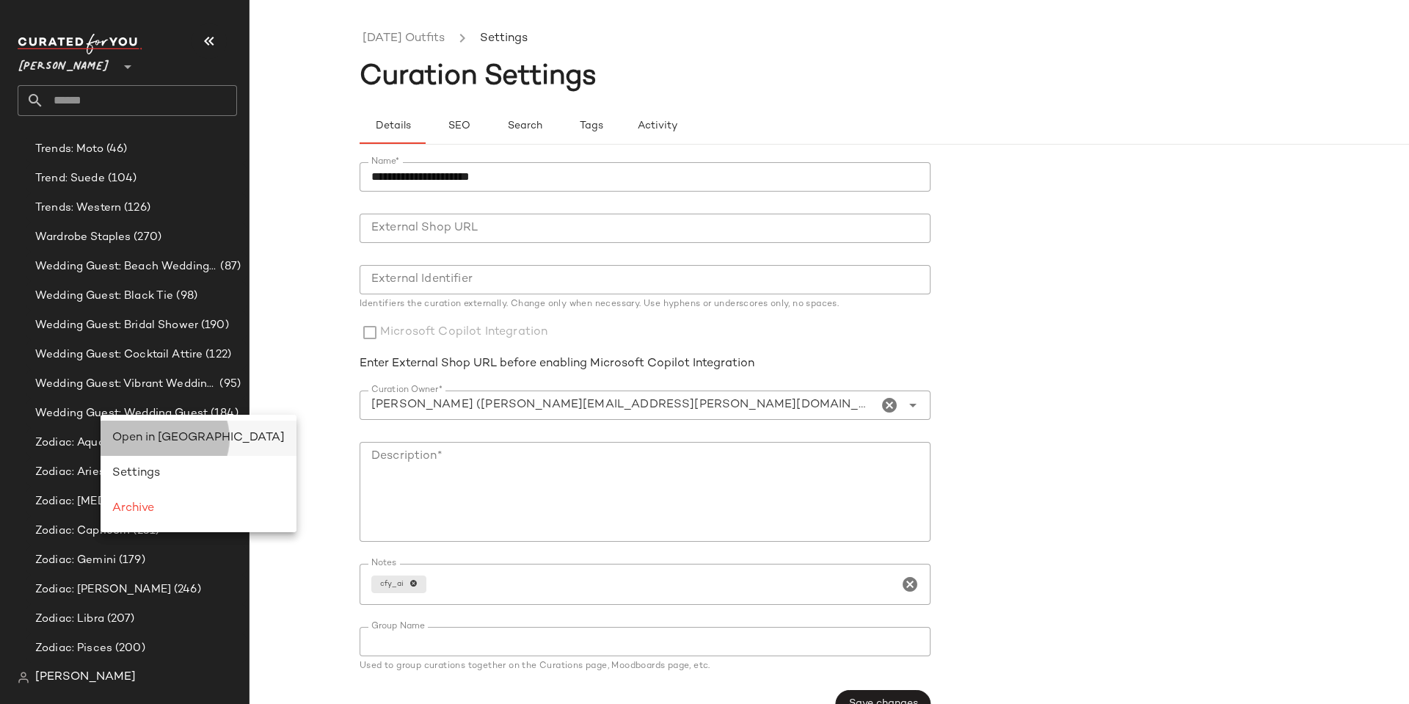
click at [119, 432] on span "Open in Split View" at bounding box center [198, 438] width 172 height 12
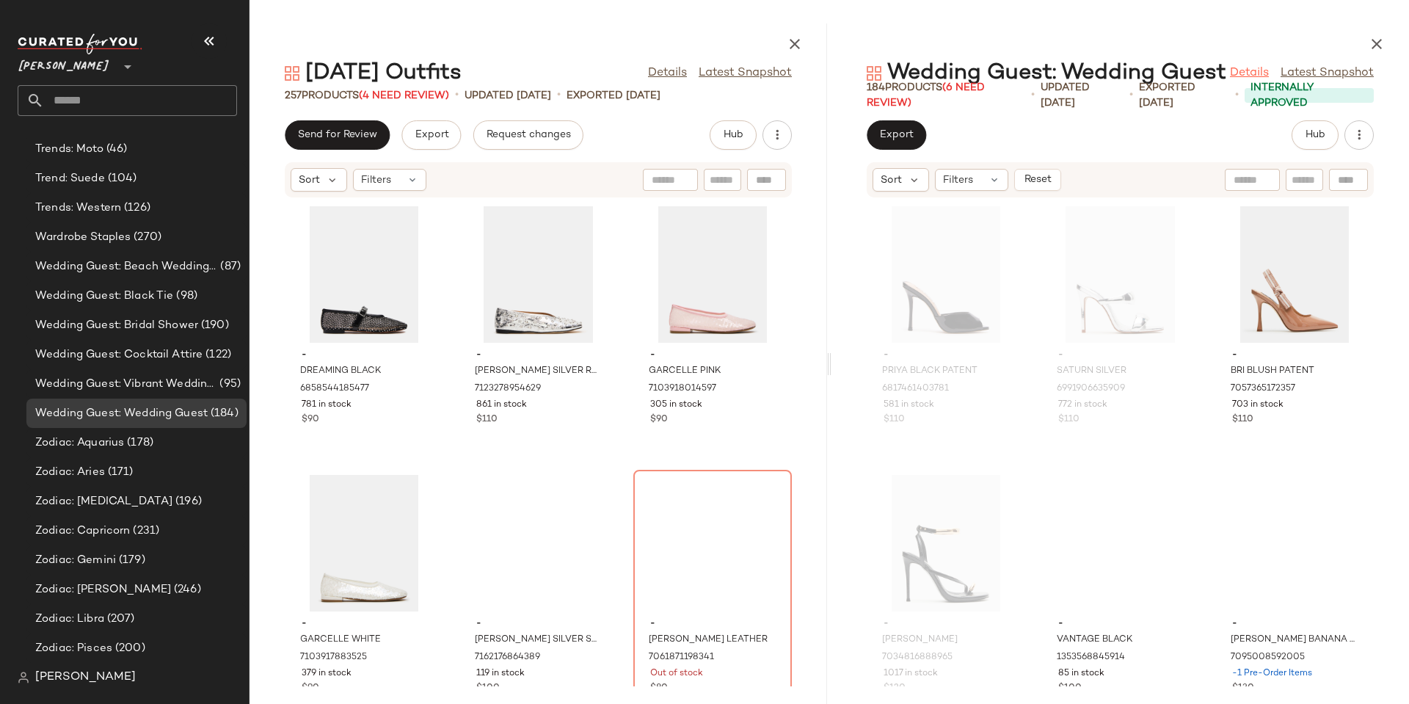
click at [1246, 71] on link "Details" at bounding box center [1249, 74] width 39 height 18
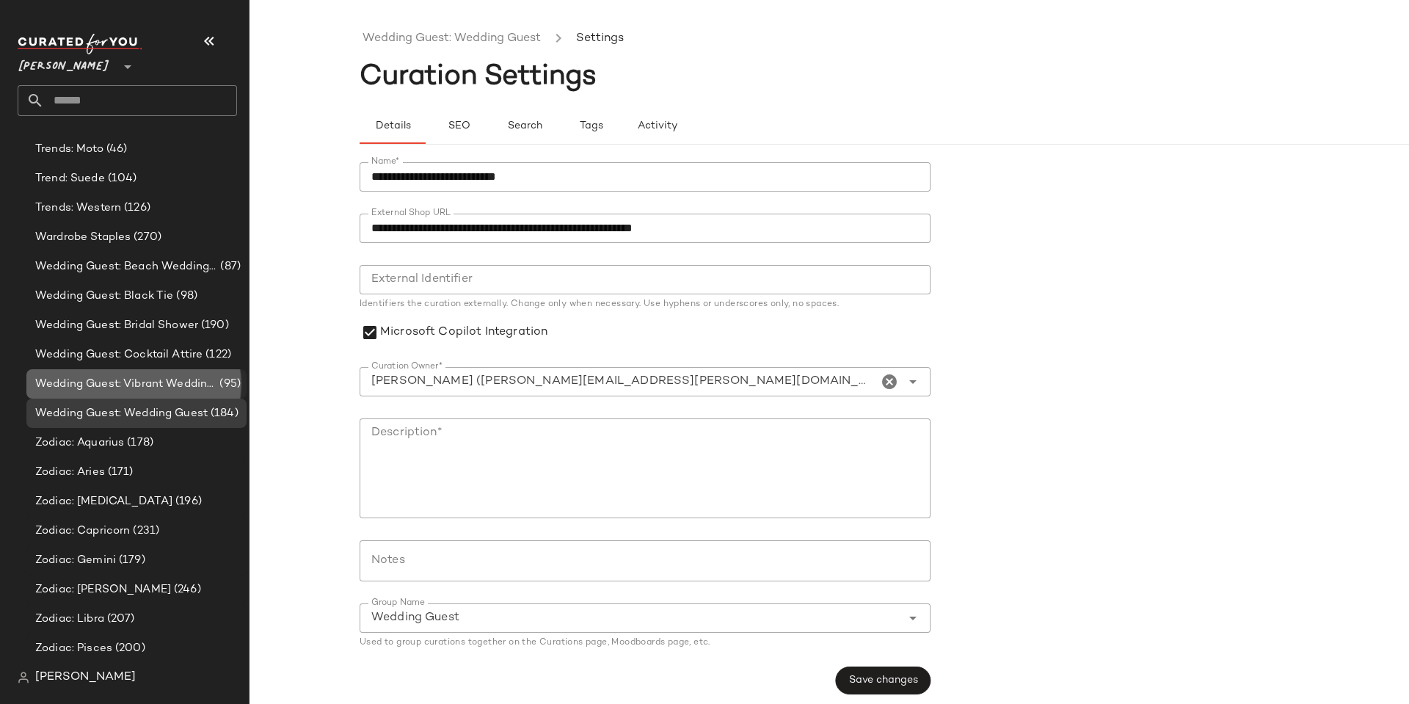
click at [103, 392] on span "Wedding Guest: Vibrant Wedding Guest" at bounding box center [125, 384] width 181 height 17
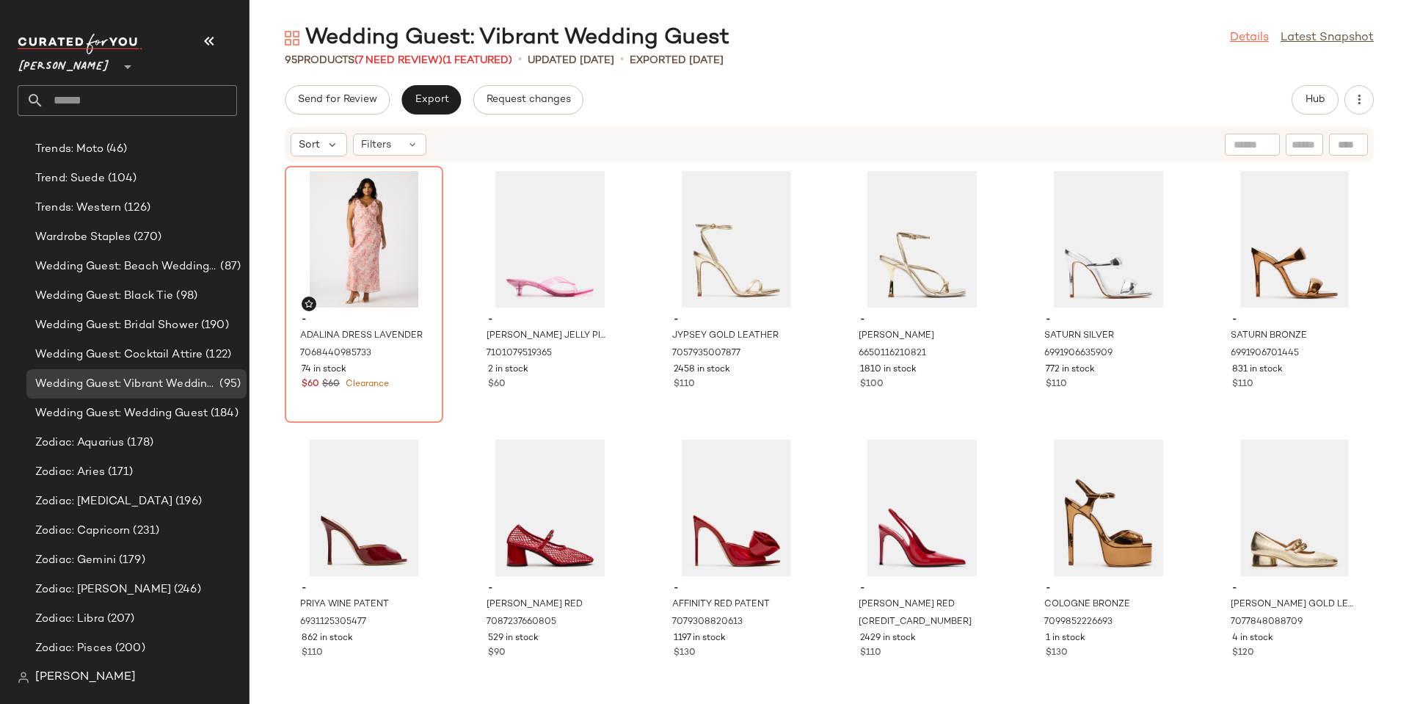
click at [1241, 39] on link "Details" at bounding box center [1249, 38] width 39 height 18
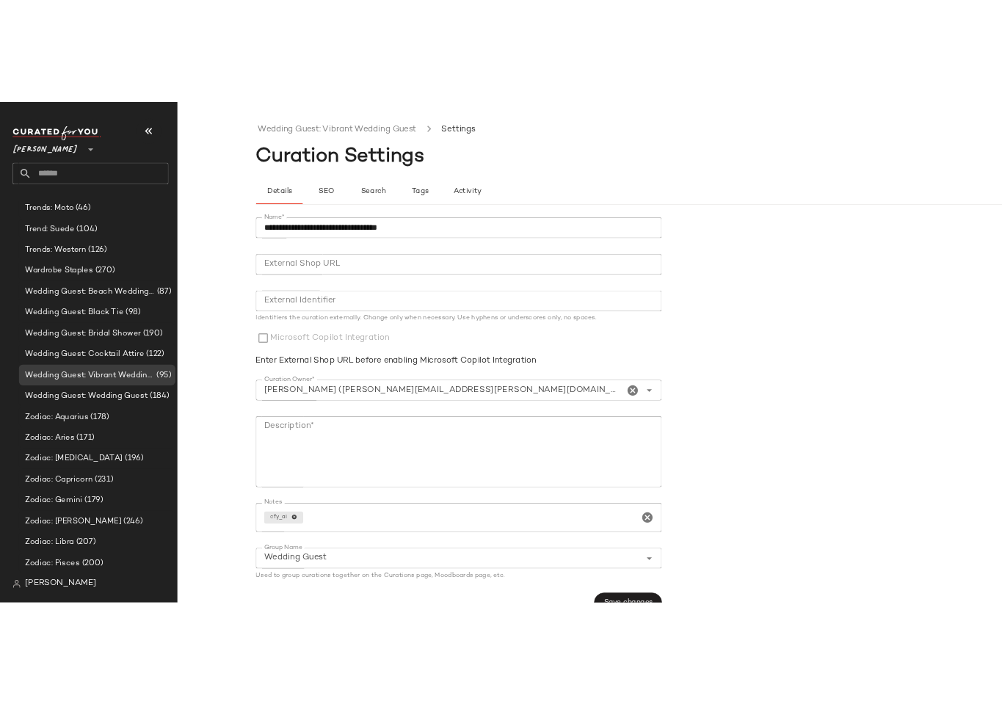
scroll to position [32, 0]
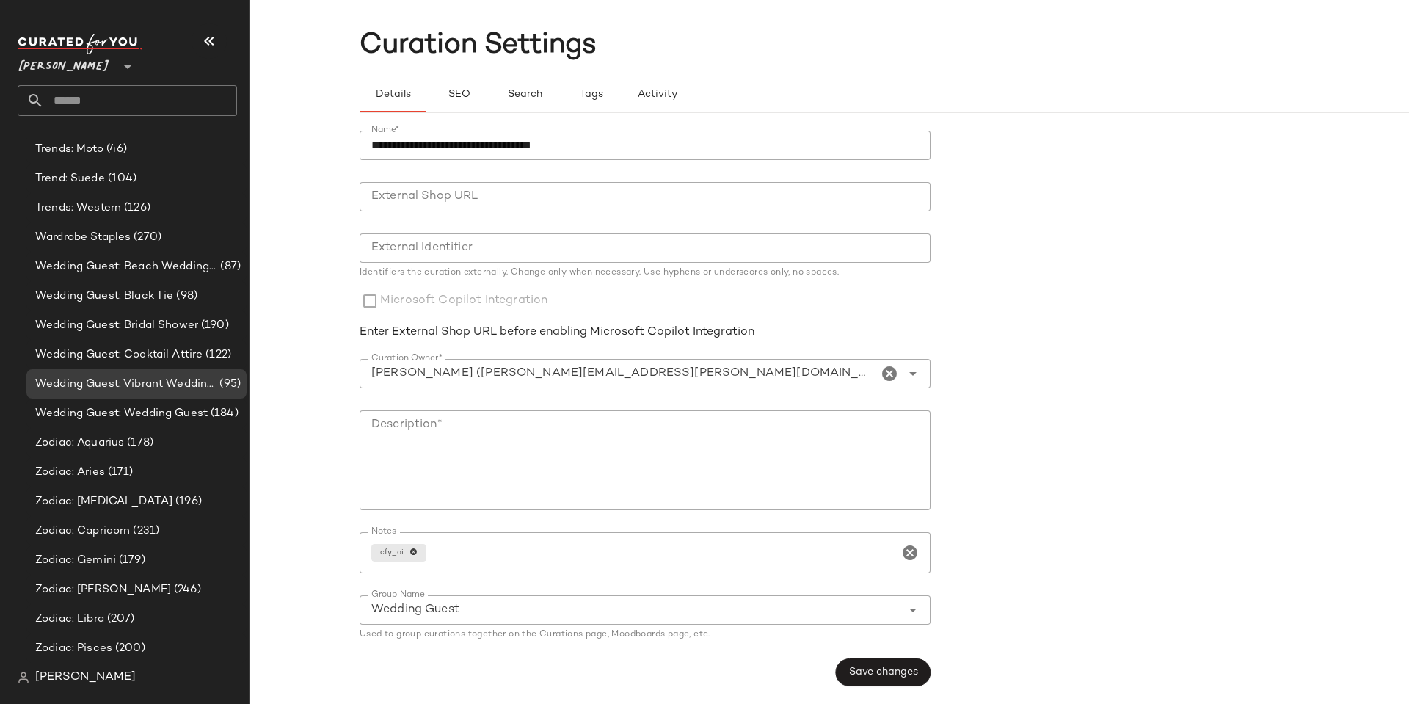
click at [1116, 263] on form "**********" at bounding box center [940, 408] width 1160 height 573
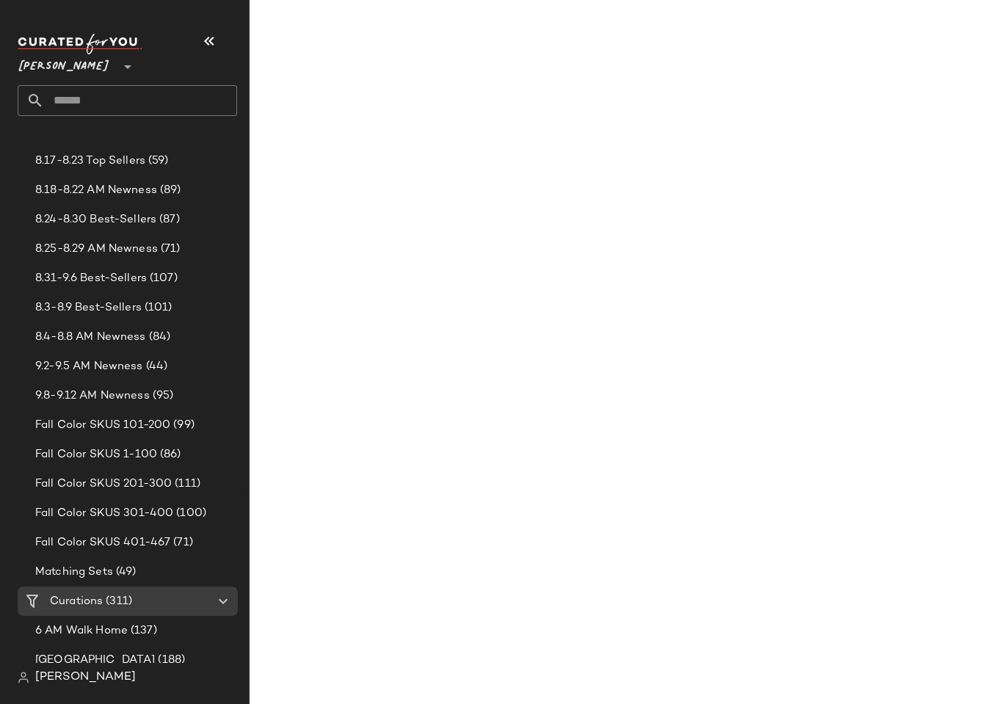
scroll to position [606, 0]
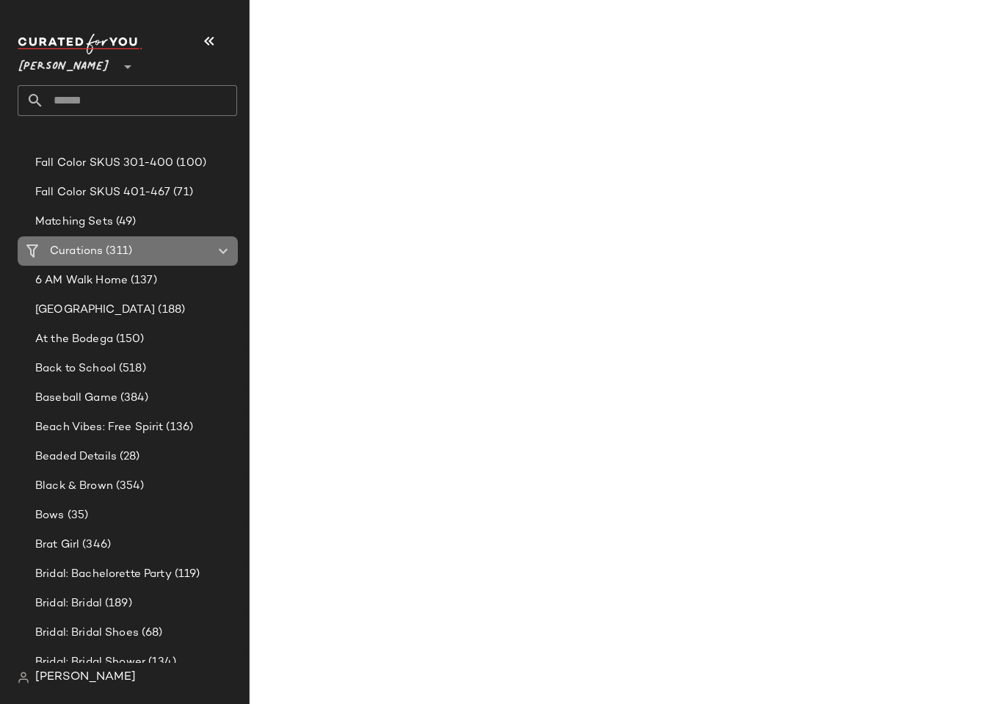
click at [132, 256] on div "Curations (311)" at bounding box center [129, 251] width 166 height 17
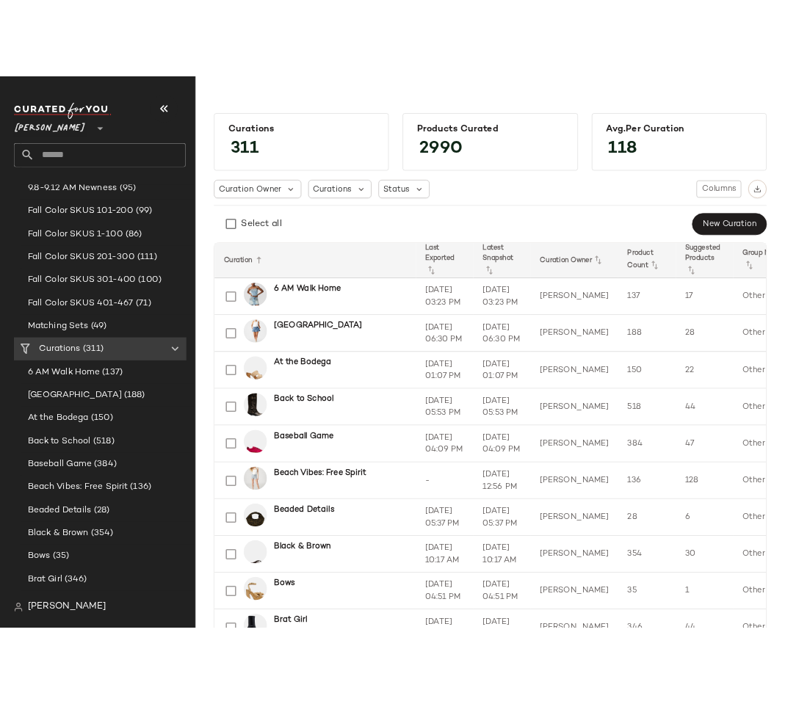
scroll to position [534, 0]
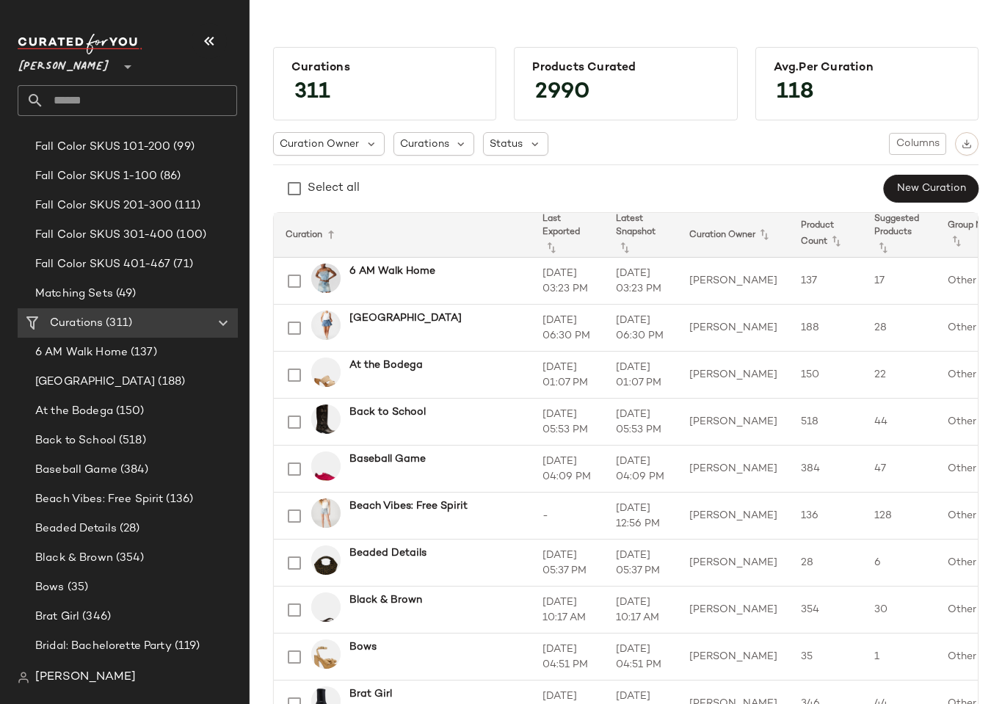
click at [161, 93] on input "text" at bounding box center [140, 100] width 193 height 31
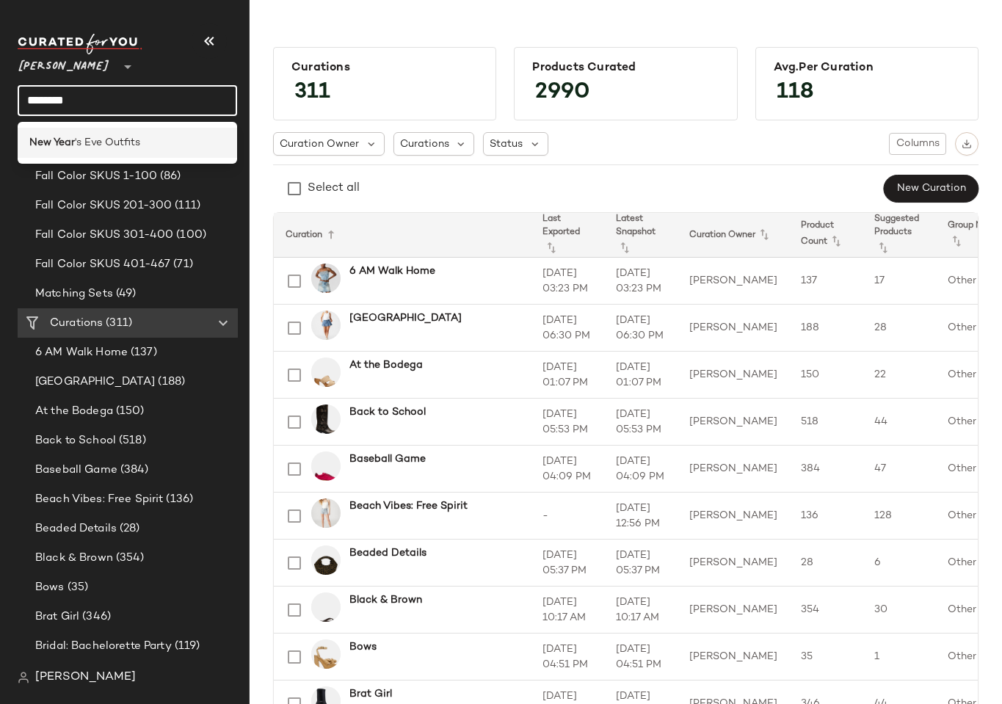
type input "********"
click at [106, 152] on div "New Year 's Eve Outfits" at bounding box center [127, 143] width 219 height 30
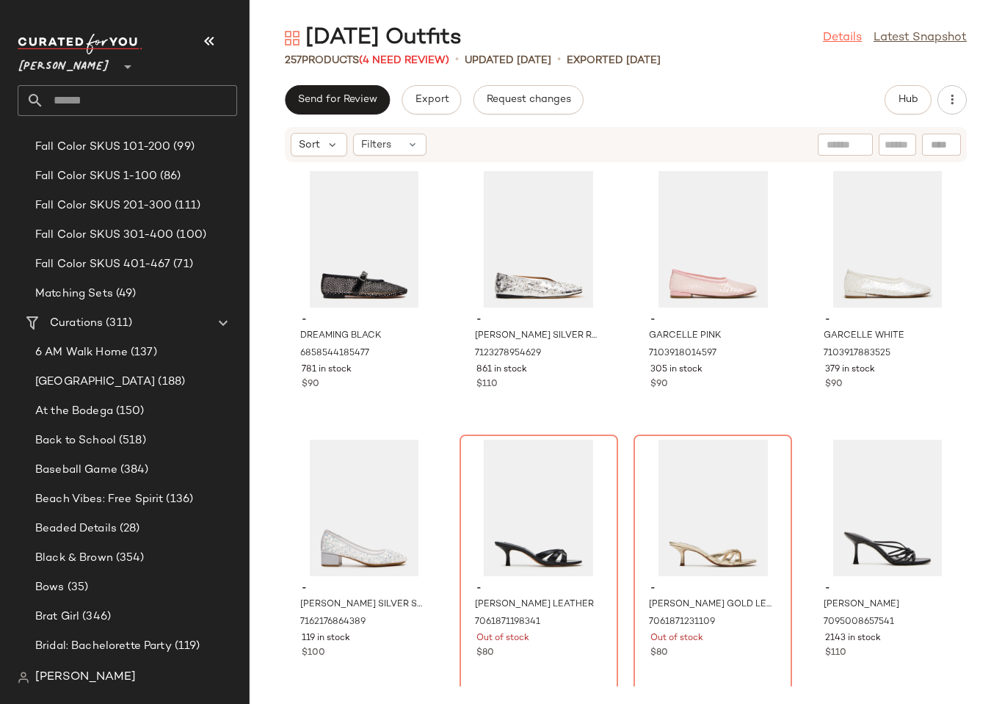
click at [834, 32] on link "Details" at bounding box center [842, 38] width 39 height 18
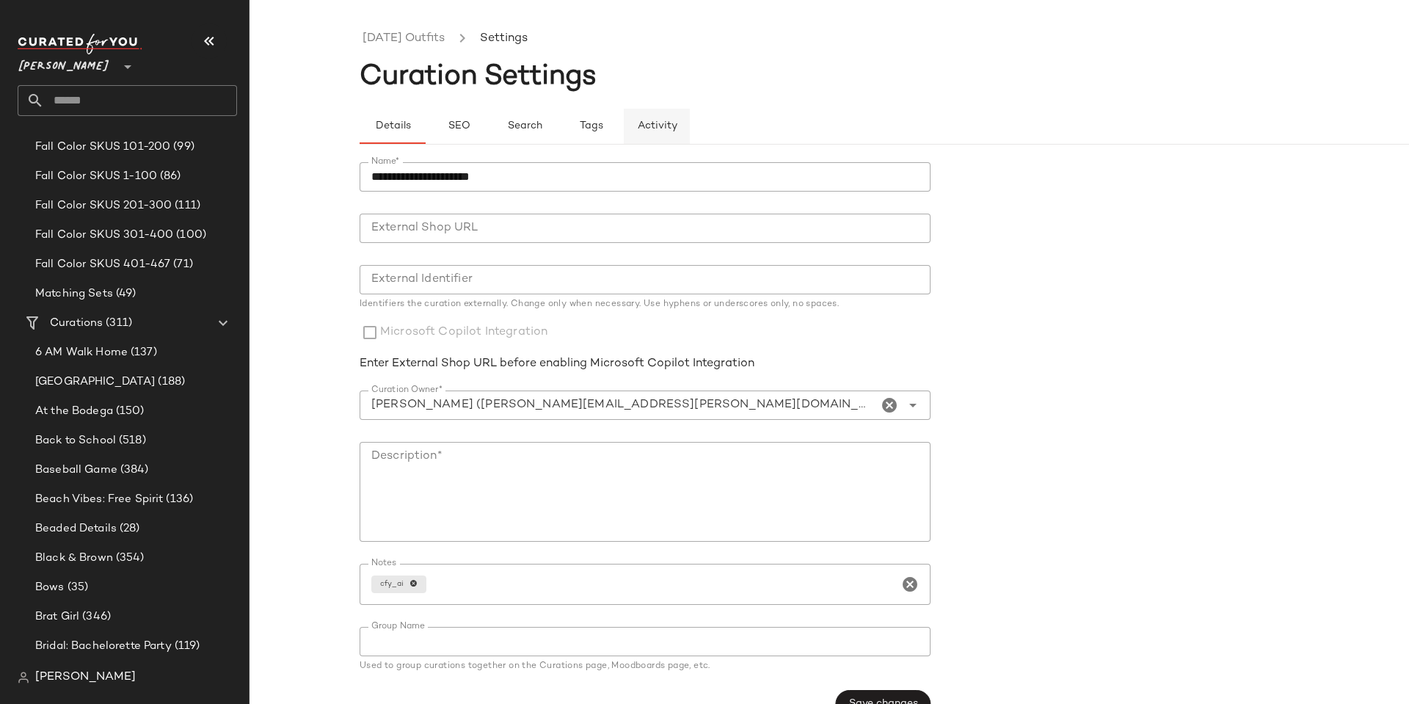
click at [668, 128] on span "Activity" at bounding box center [656, 126] width 40 height 12
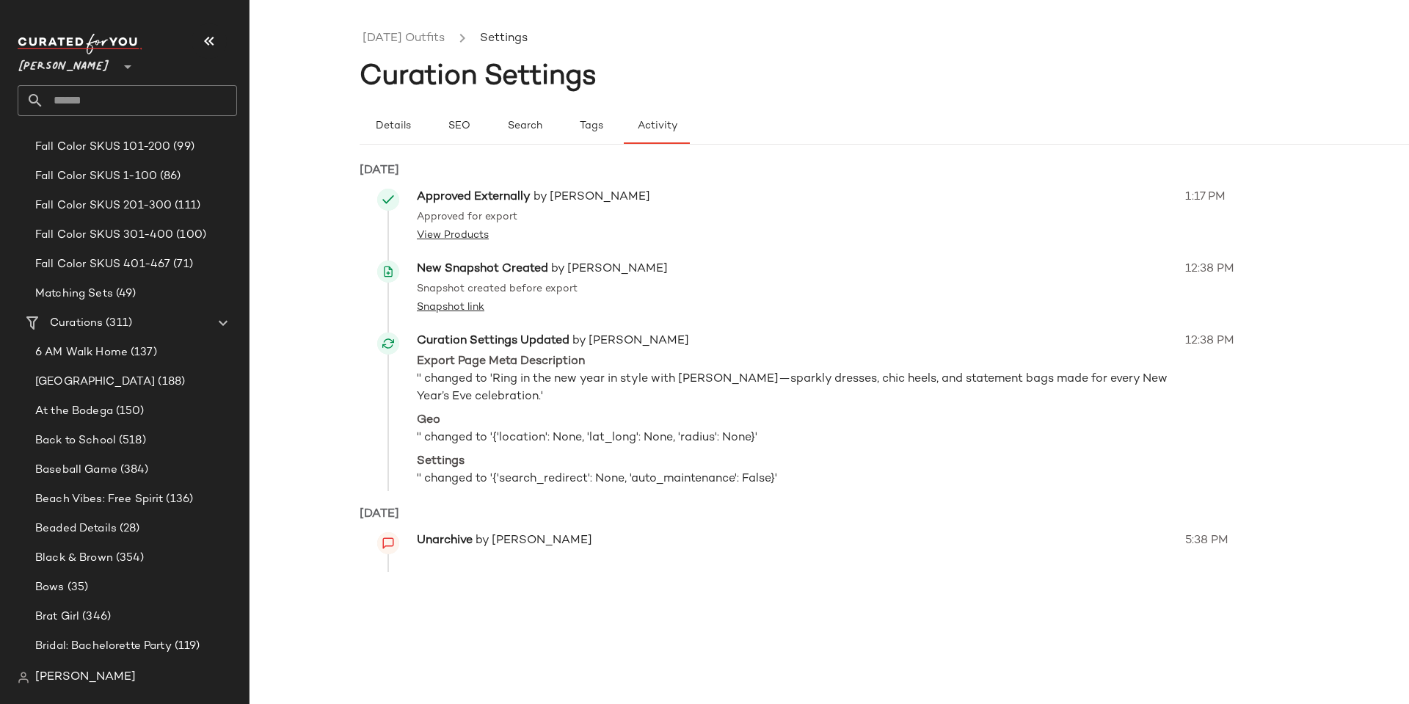
click at [896, 65] on div "Curation Settings" at bounding box center [940, 77] width 1160 height 28
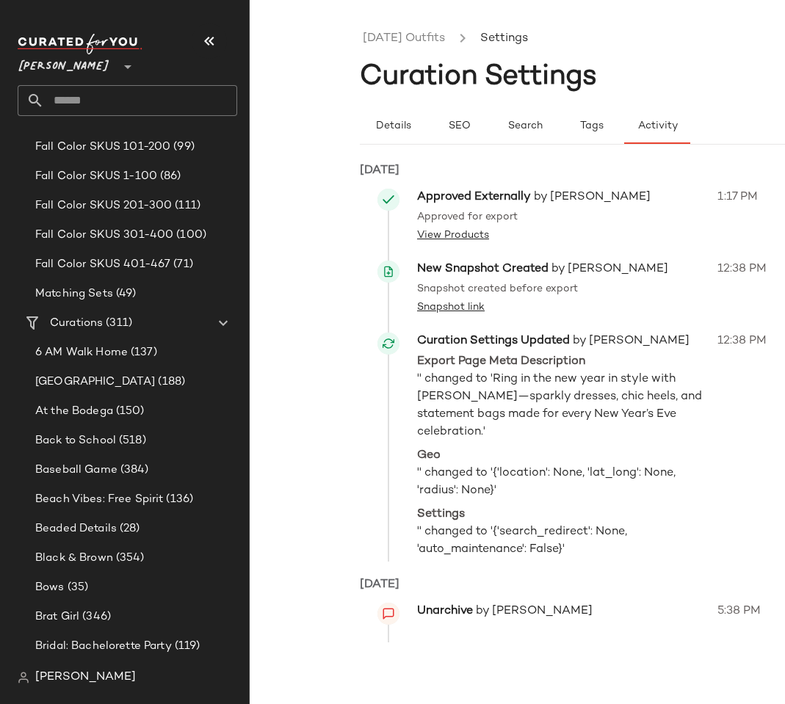
click at [660, 76] on div "Curation Settings" at bounding box center [627, 77] width 535 height 28
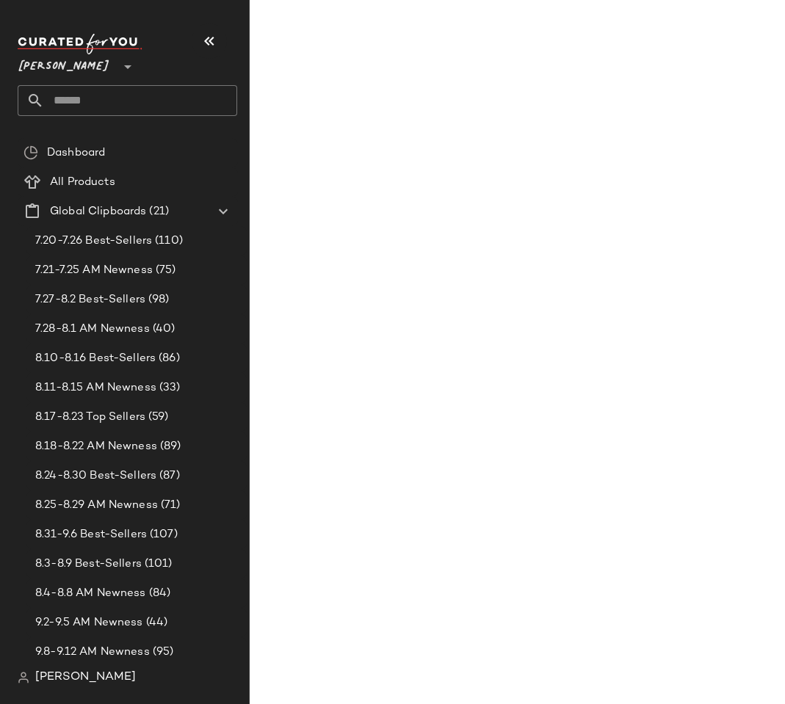
click at [489, 281] on div at bounding box center [392, 363] width 785 height 680
click at [109, 105] on input "text" at bounding box center [140, 100] width 193 height 31
click at [143, 103] on input "text" at bounding box center [140, 100] width 193 height 31
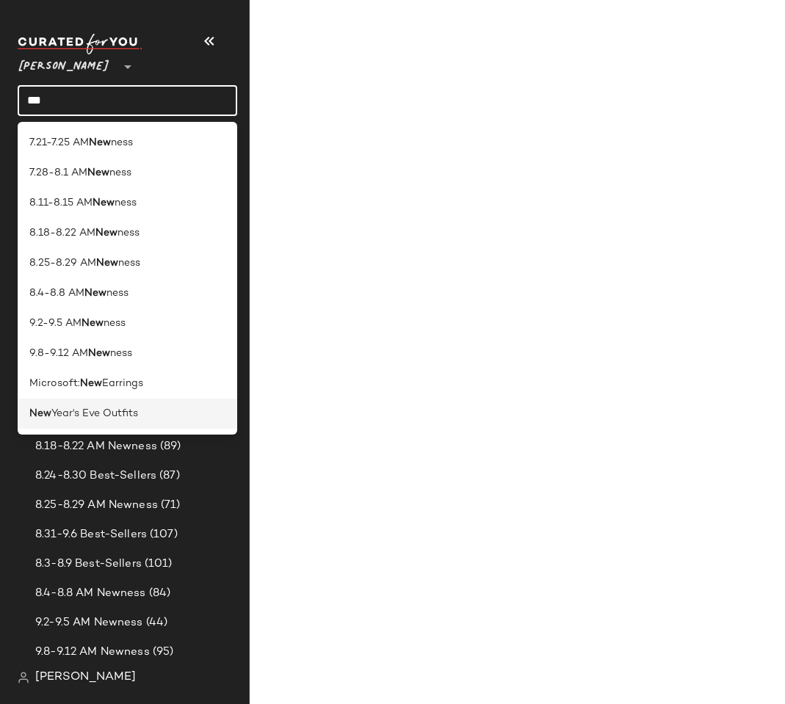
type input "***"
click at [78, 420] on span "Year's Eve Outfits" at bounding box center [94, 413] width 87 height 15
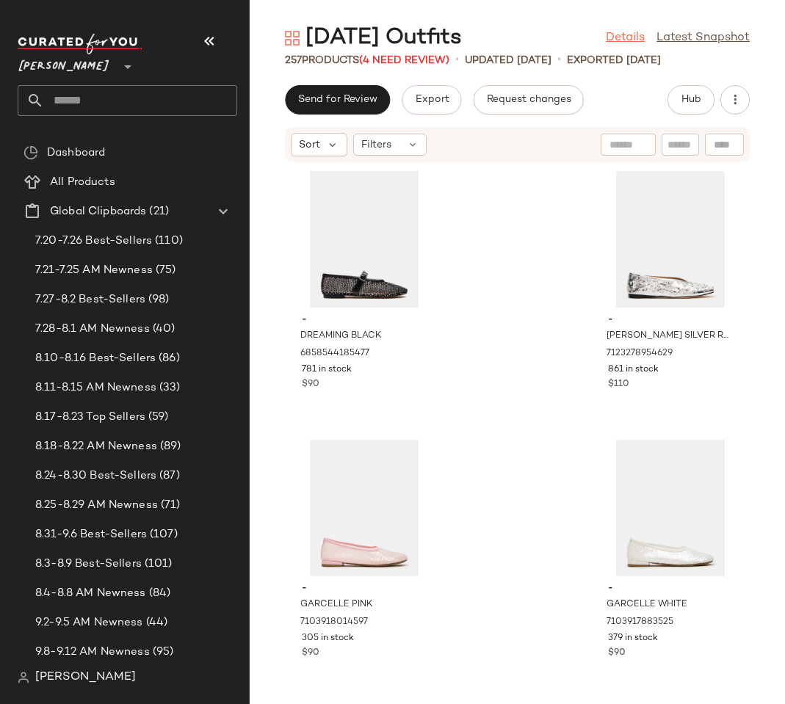
click at [614, 32] on link "Details" at bounding box center [625, 38] width 39 height 18
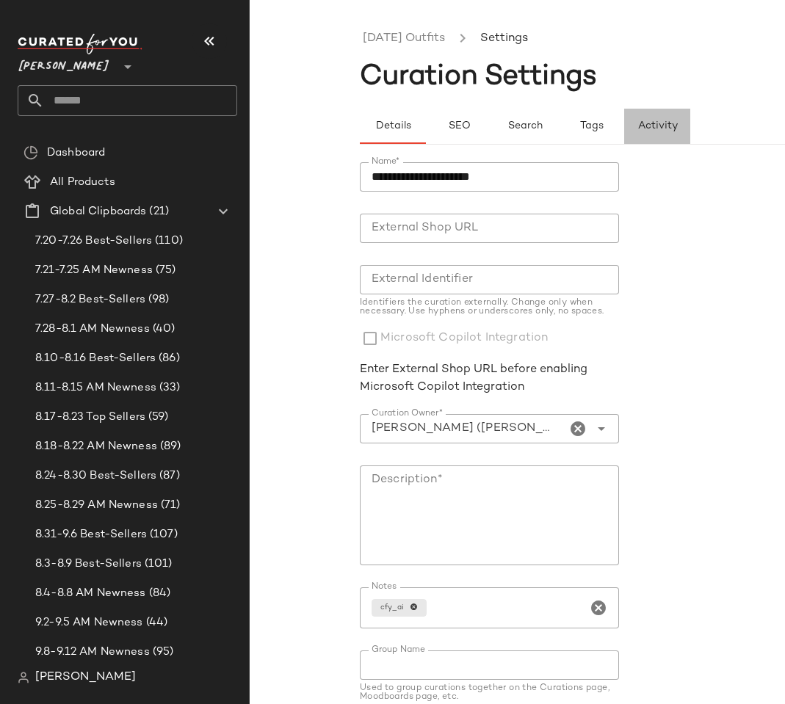
click at [653, 120] on span "Activity" at bounding box center [656, 126] width 40 height 12
